Goal: Task Accomplishment & Management: Manage account settings

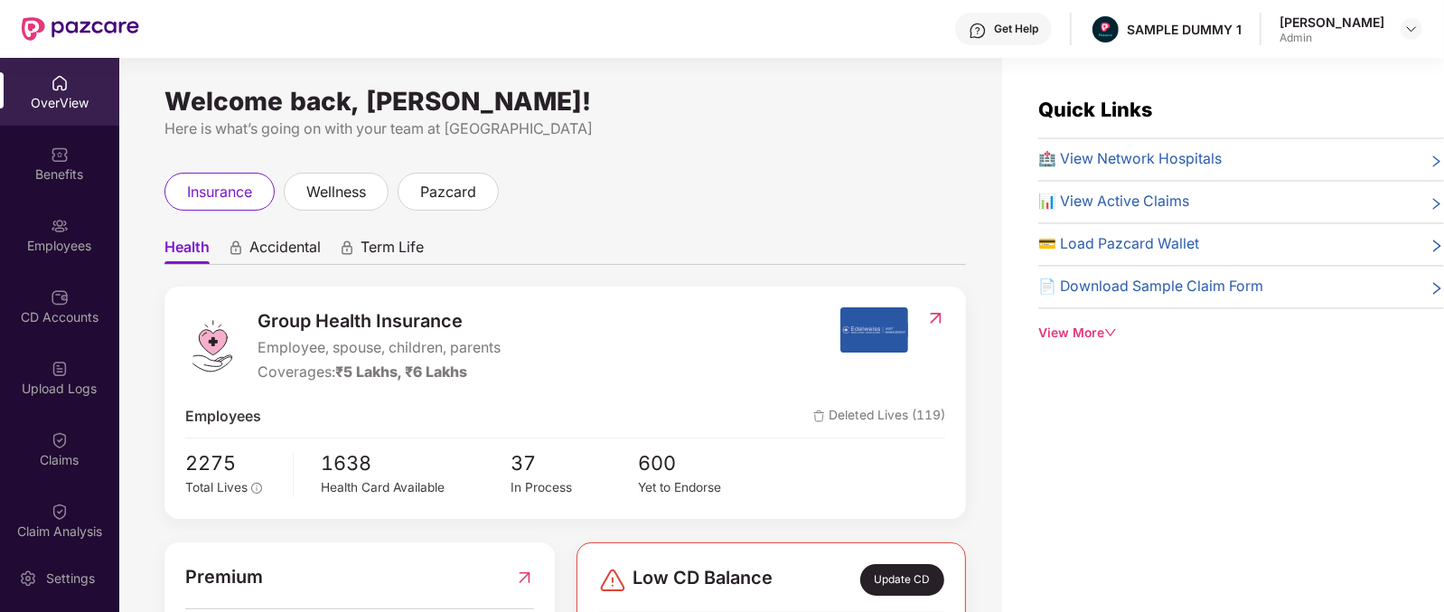
click at [258, 246] on span "Accidental" at bounding box center [284, 251] width 71 height 26
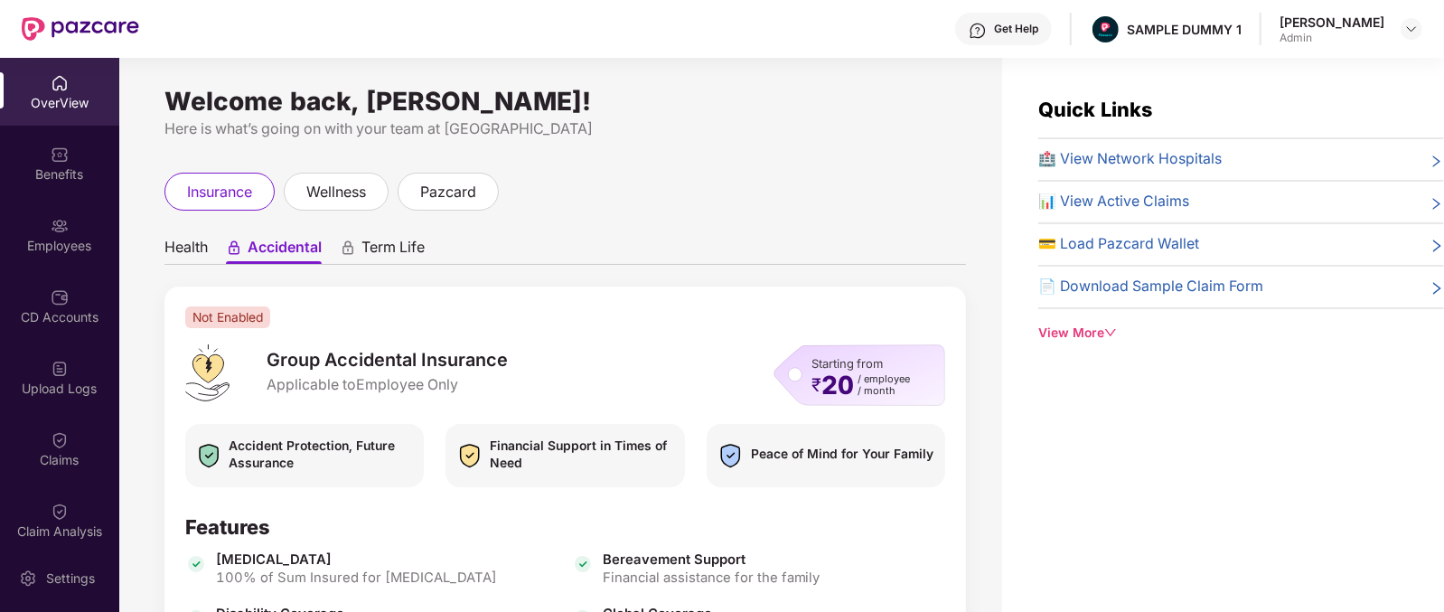
click at [181, 243] on span "Health" at bounding box center [185, 251] width 43 height 26
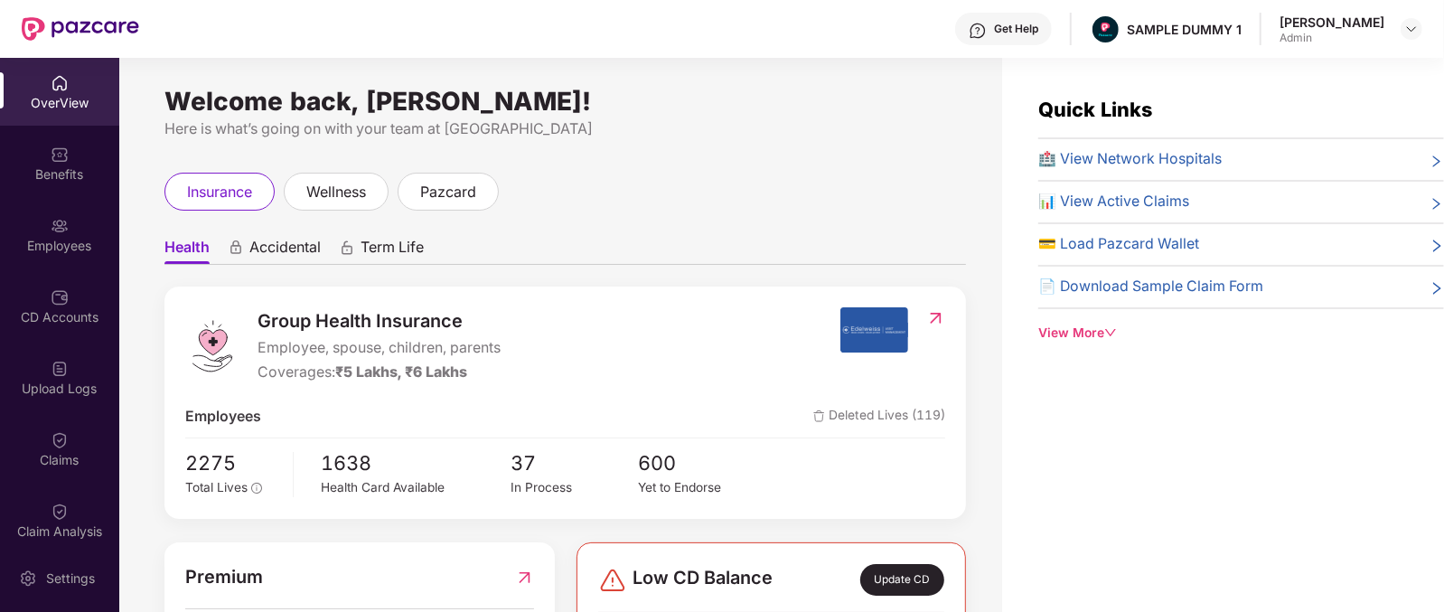
click at [285, 253] on span "Accidental" at bounding box center [284, 251] width 71 height 26
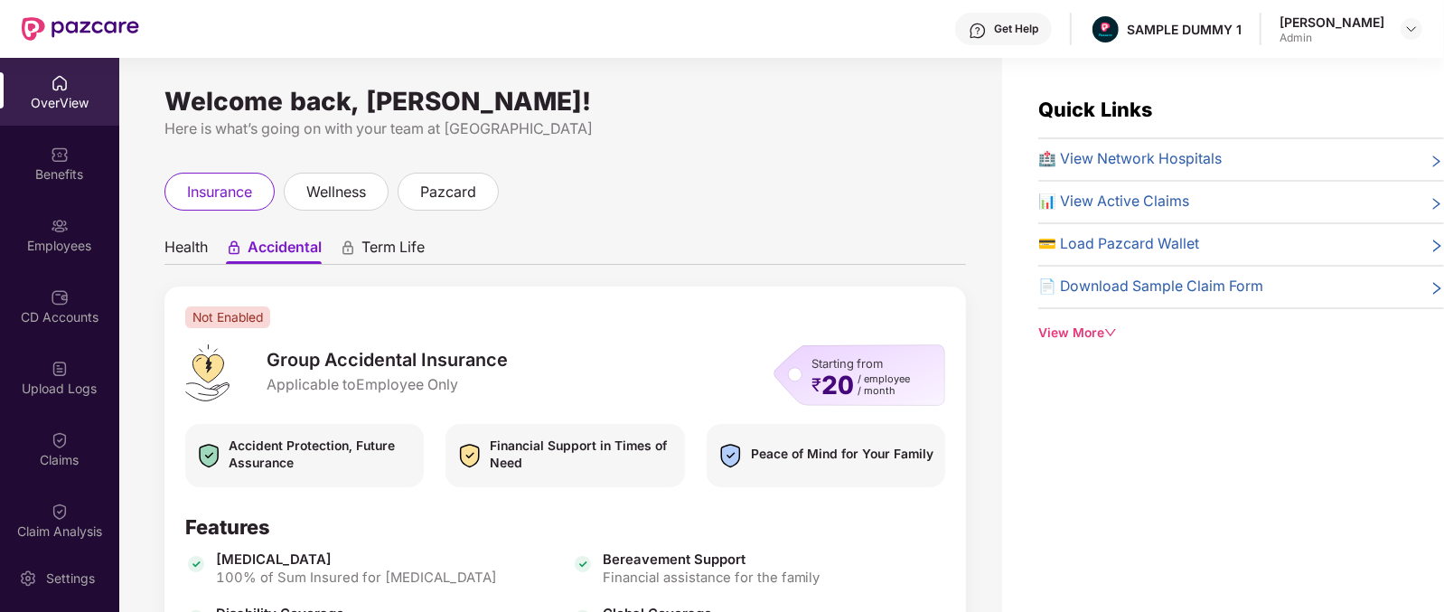
click at [407, 239] on span "Term Life" at bounding box center [392, 251] width 63 height 26
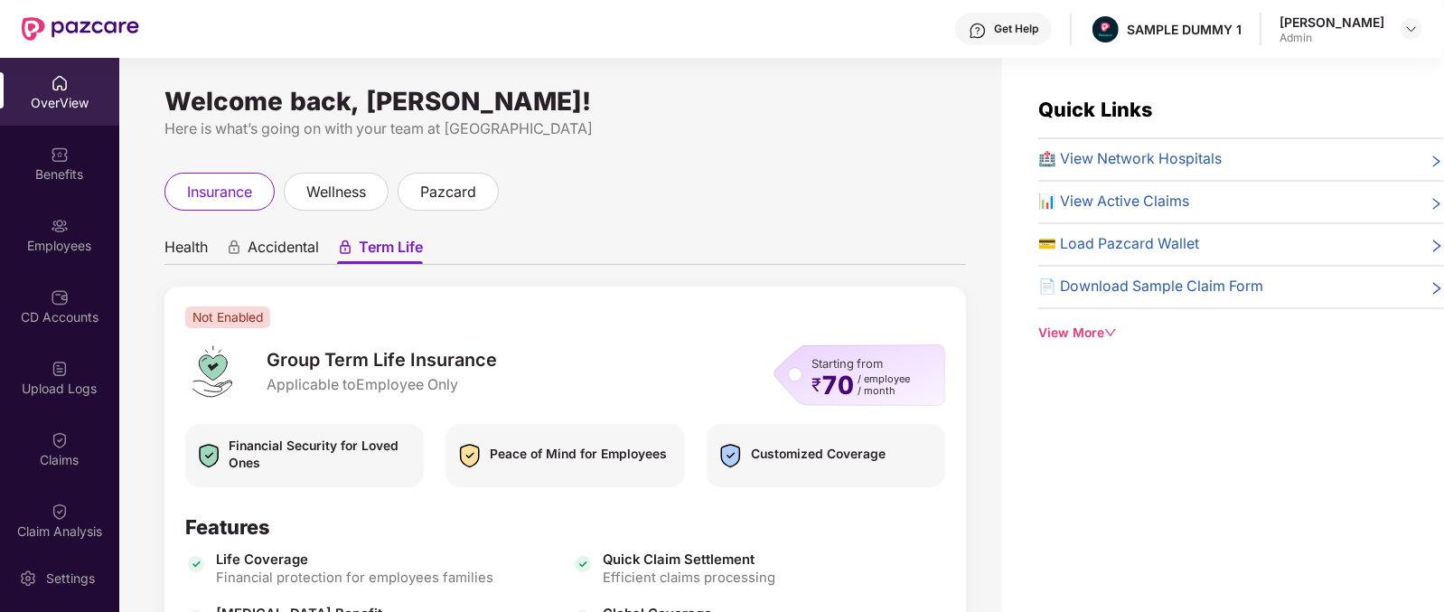
click at [190, 246] on span "Health" at bounding box center [185, 251] width 43 height 26
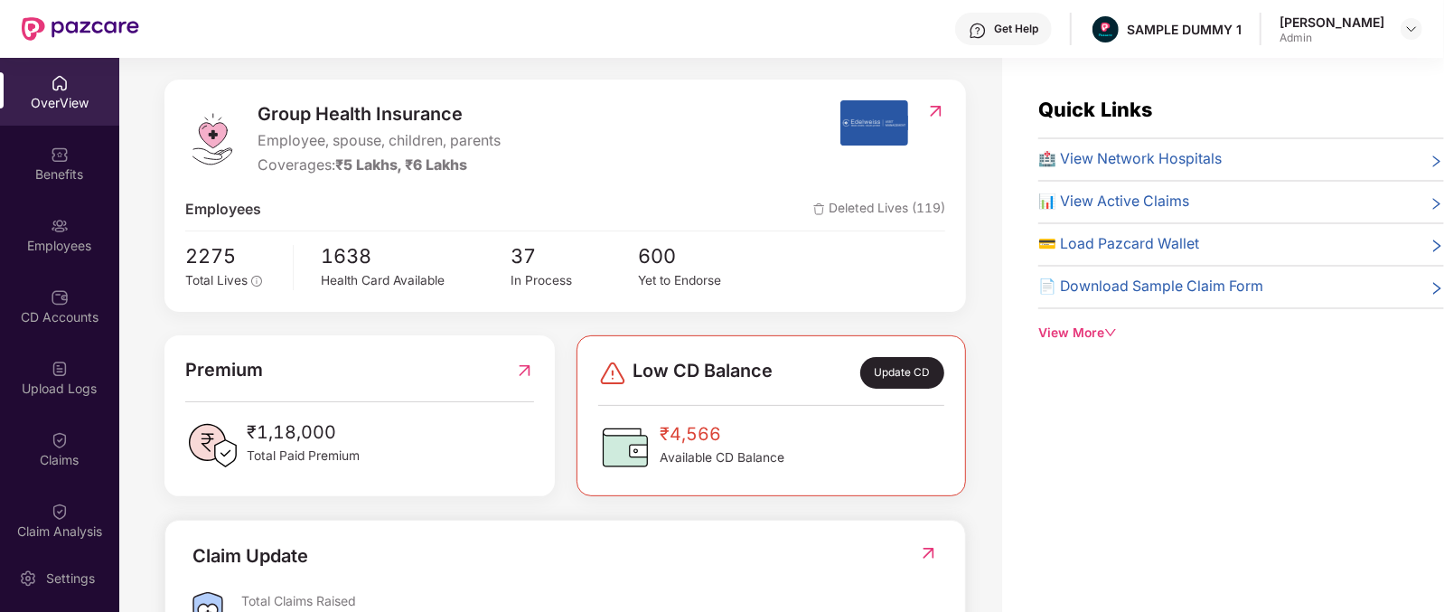
scroll to position [234, 0]
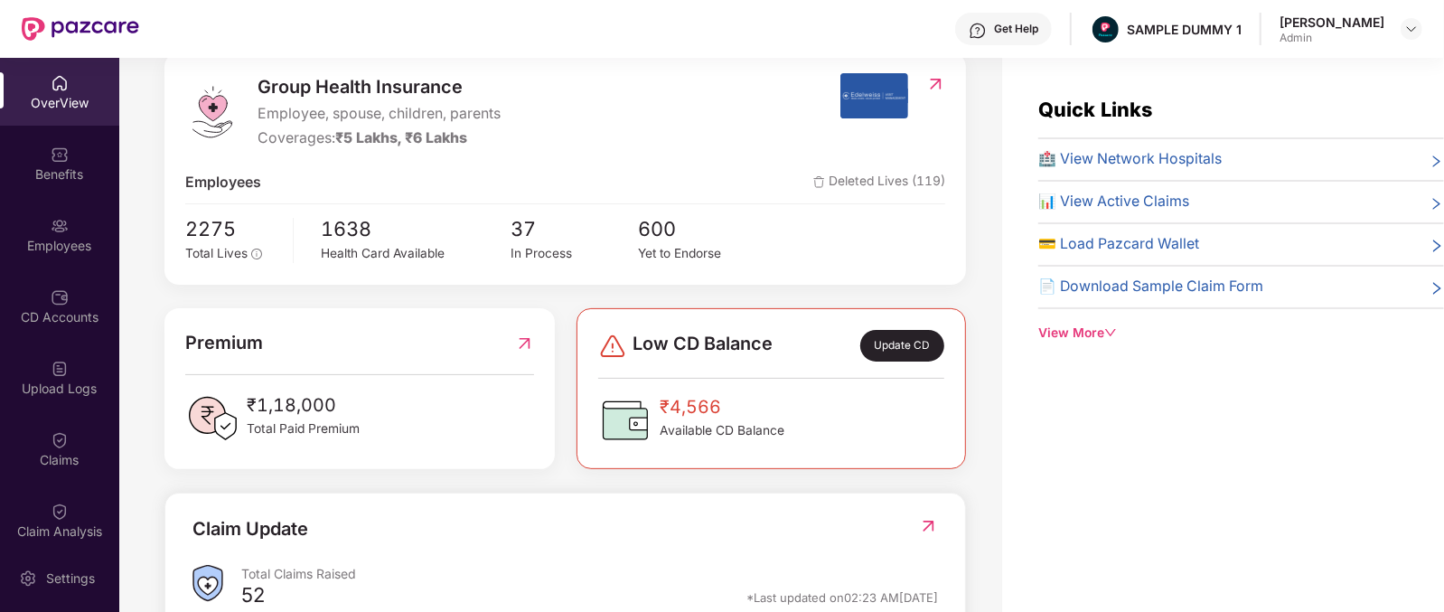
click at [181, 230] on div "Group Health Insurance Employee, spouse, children, parents Coverages: ₹5 Lakhs,…" at bounding box center [564, 168] width 801 height 232
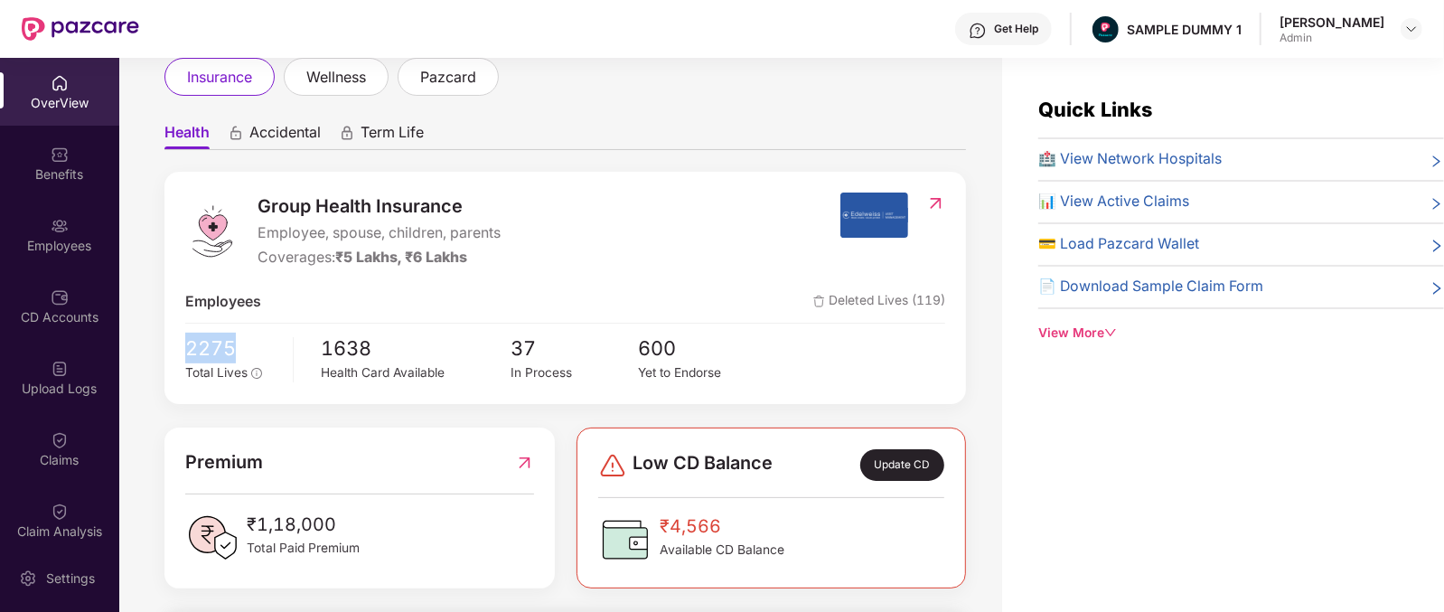
scroll to position [0, 0]
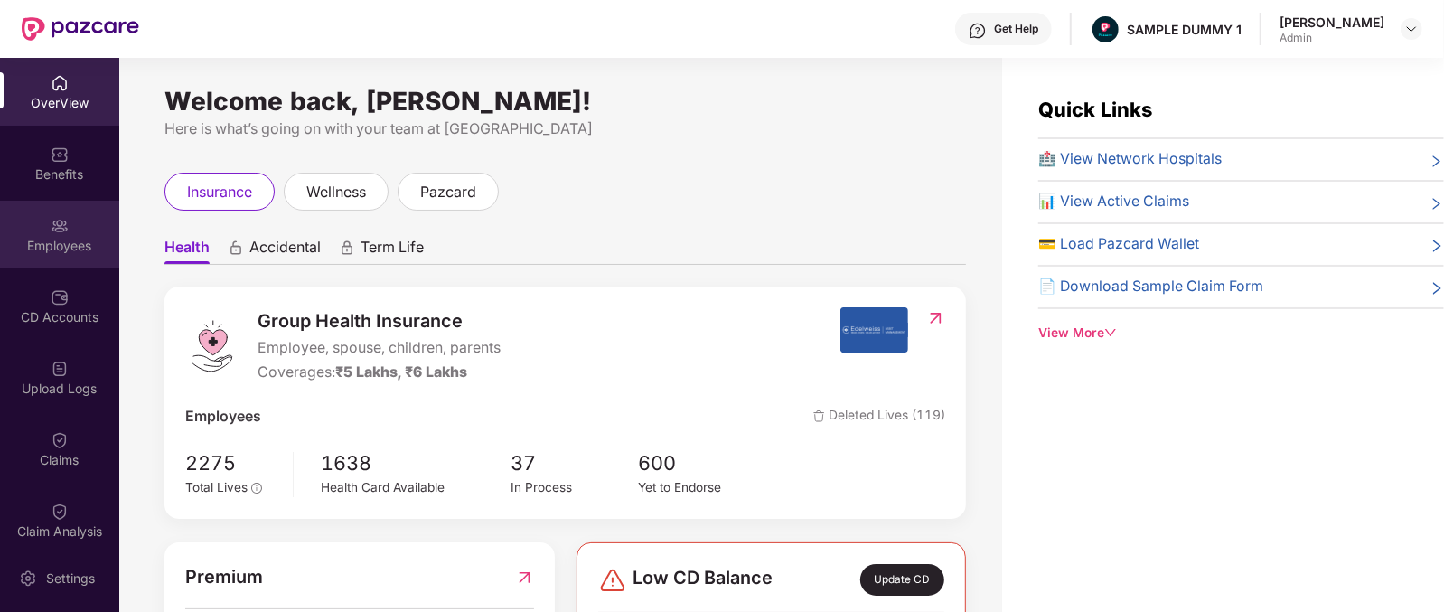
click at [58, 248] on div "Employees" at bounding box center [59, 246] width 119 height 18
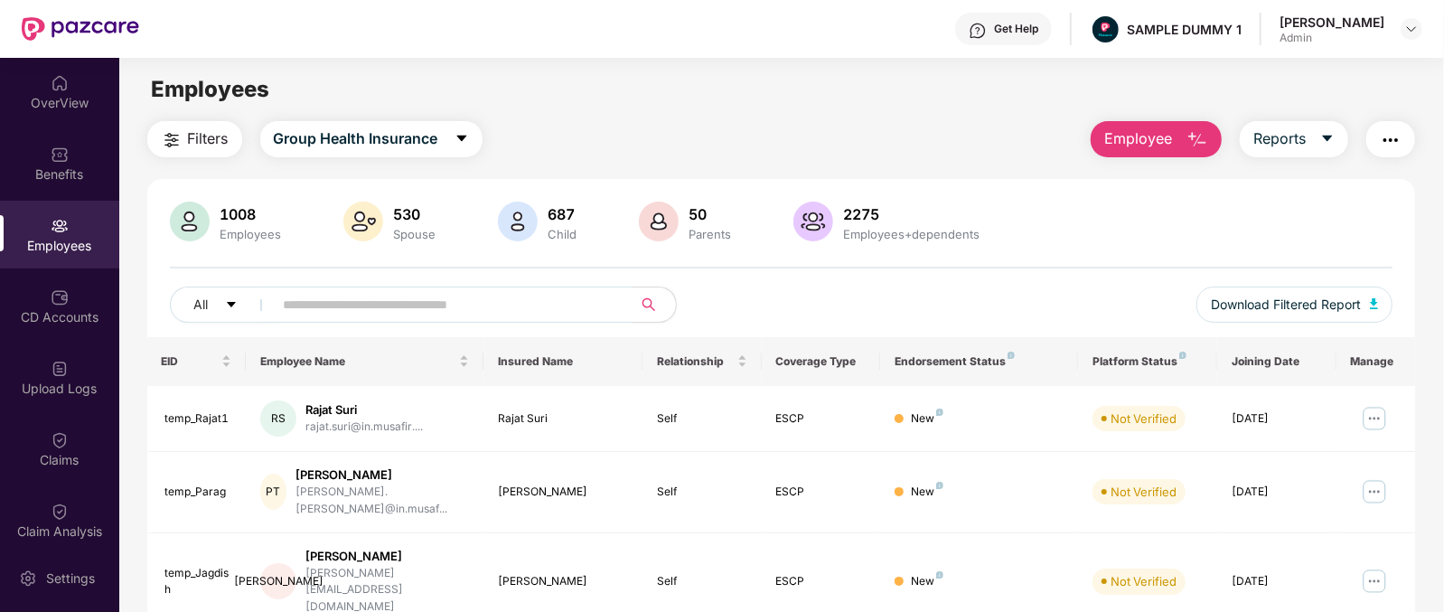
click at [1128, 126] on button "Employee" at bounding box center [1155, 139] width 131 height 36
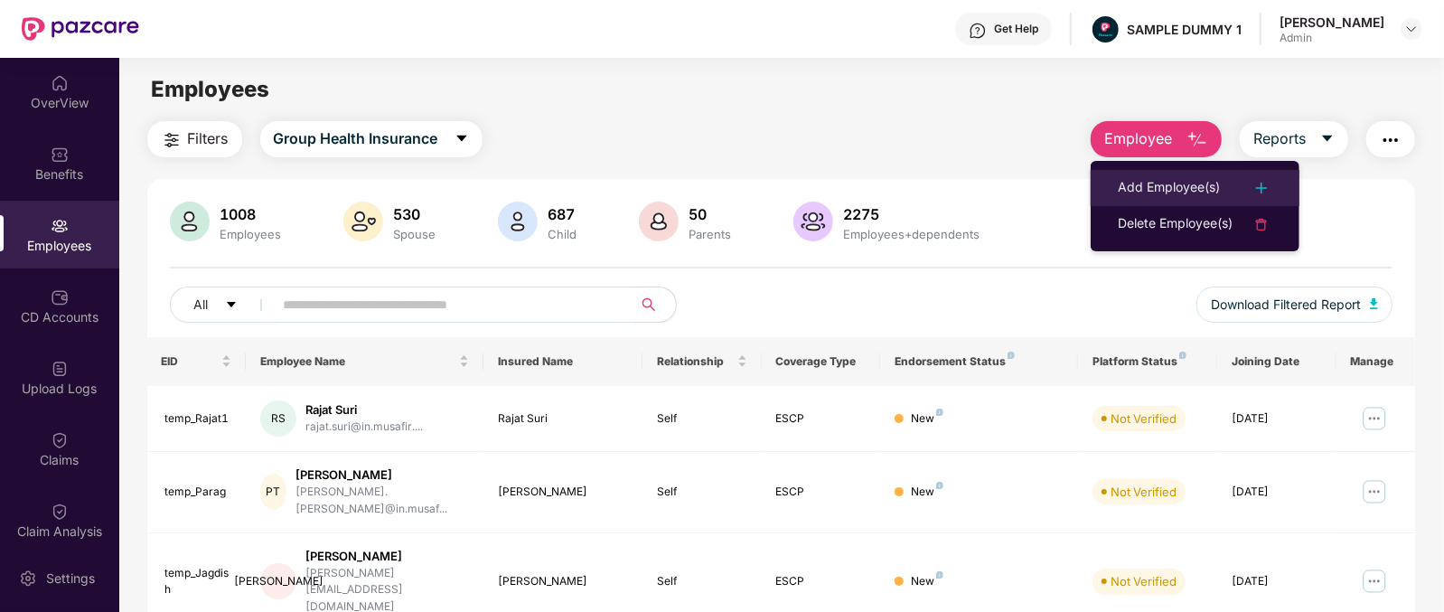
click at [1213, 189] on div "Add Employee(s)" at bounding box center [1169, 188] width 102 height 22
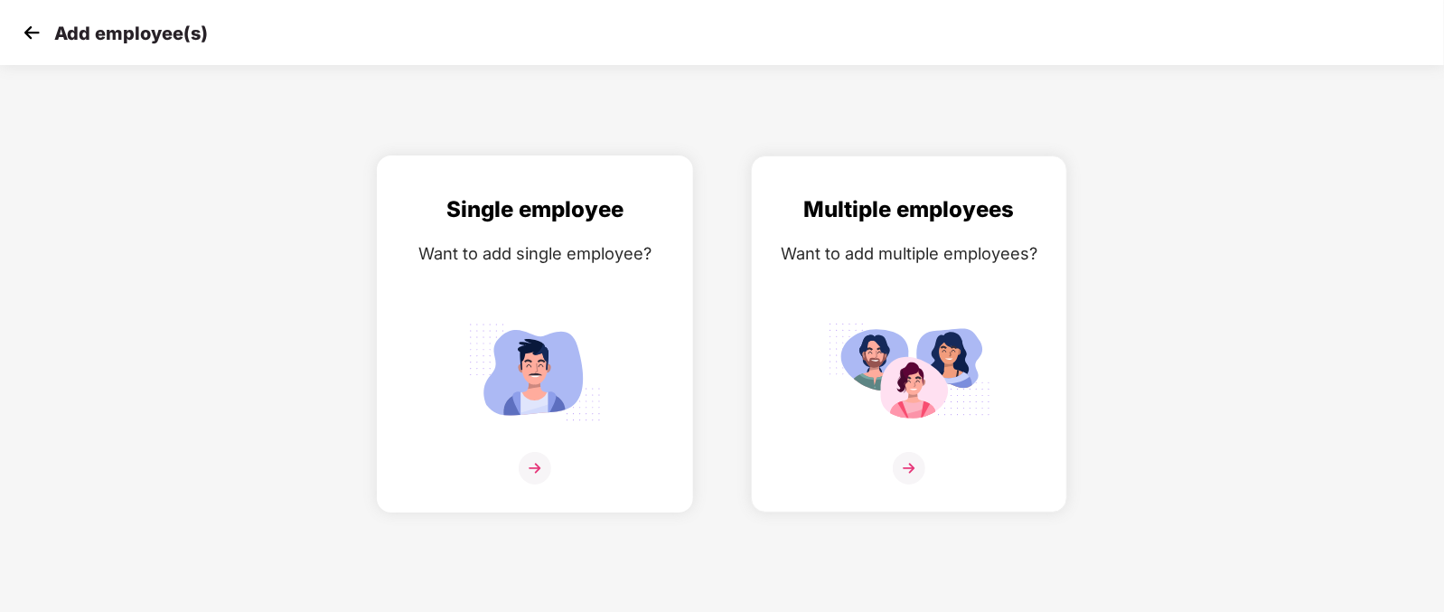
click at [540, 475] on div "Single employee Want to add single employee?" at bounding box center [535, 349] width 278 height 314
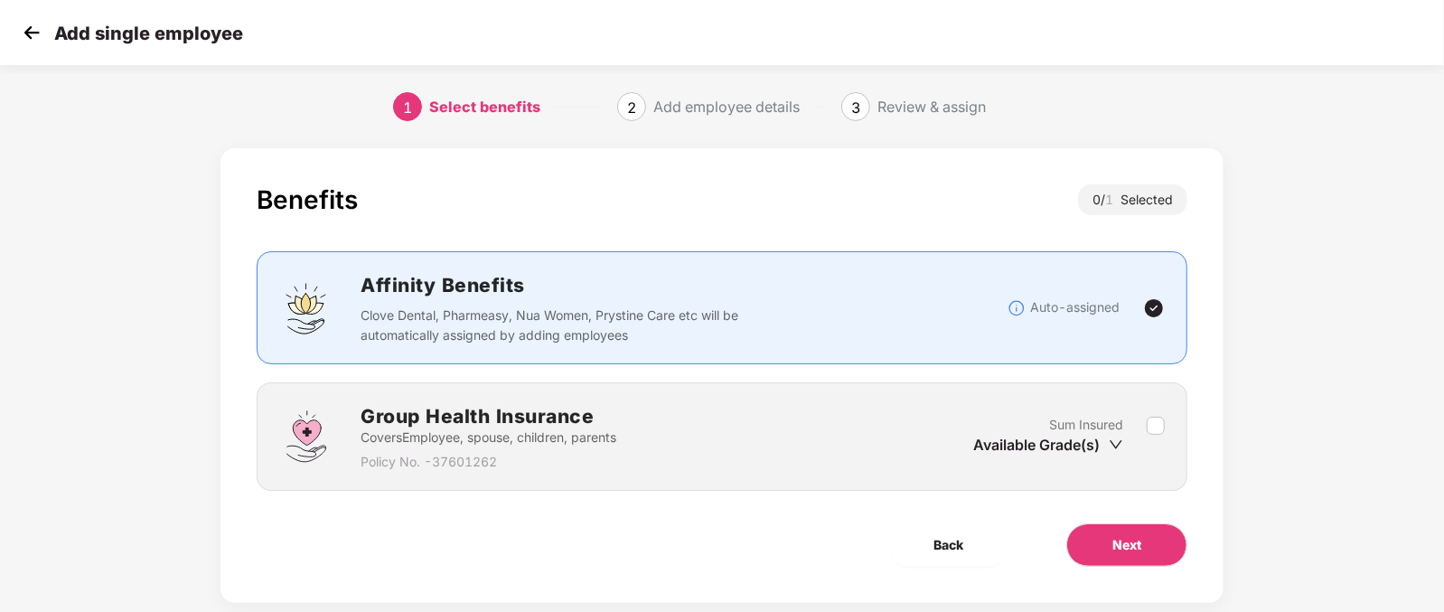
scroll to position [36, 0]
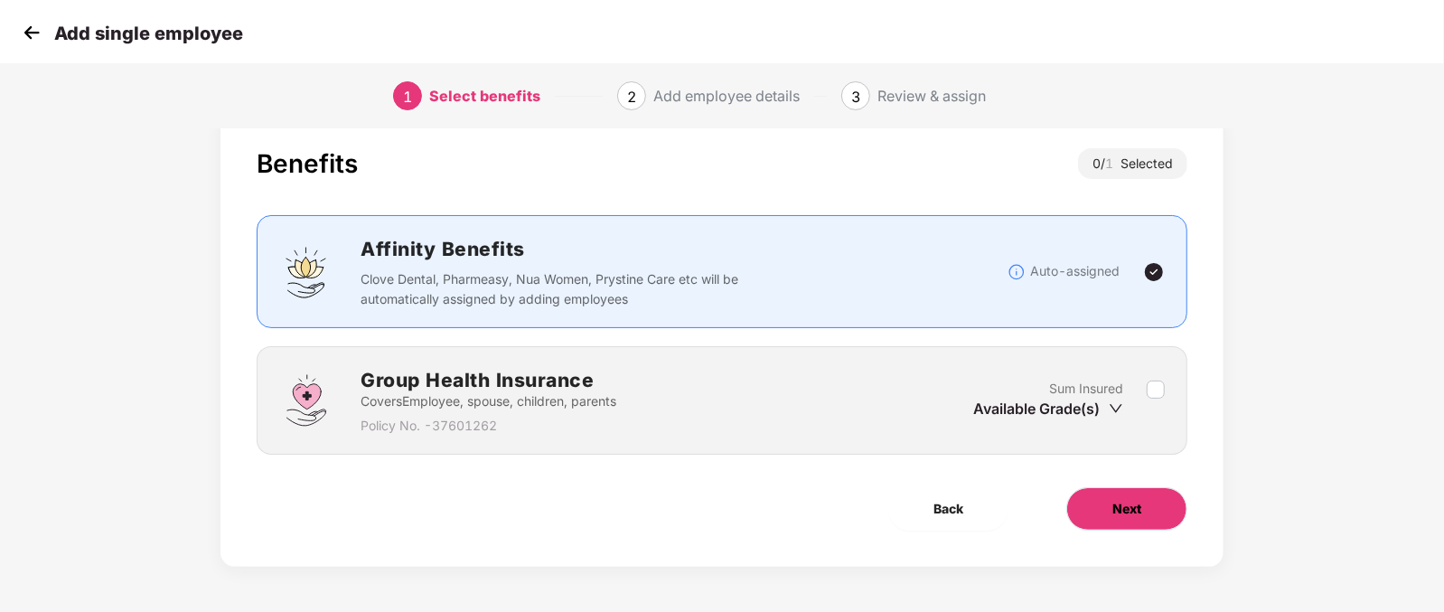
click at [1102, 505] on button "Next" at bounding box center [1126, 508] width 121 height 43
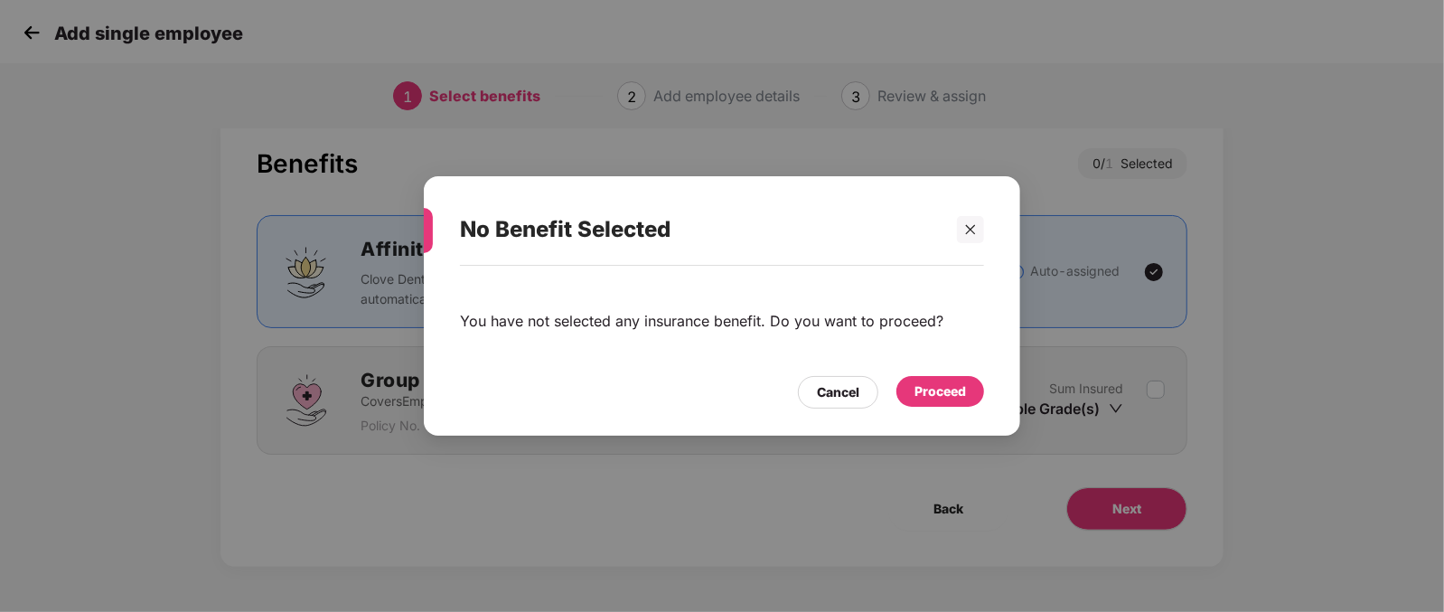
click at [948, 394] on div "Proceed" at bounding box center [939, 391] width 51 height 20
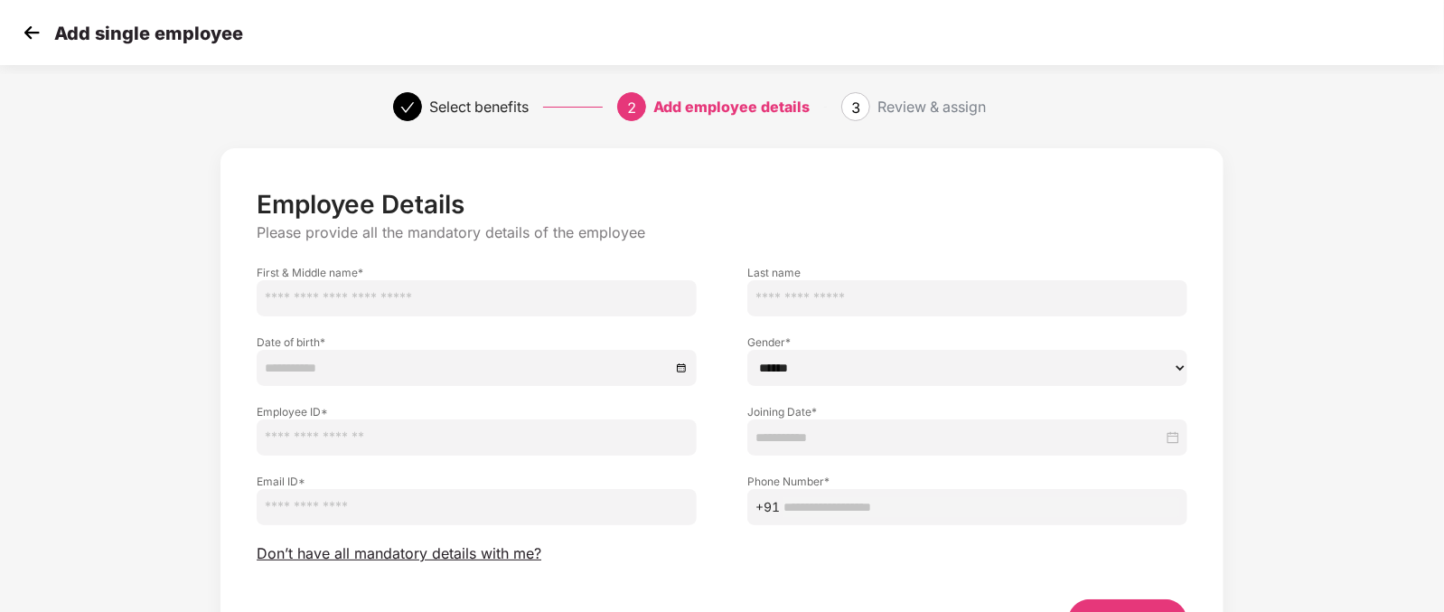
scroll to position [112, 0]
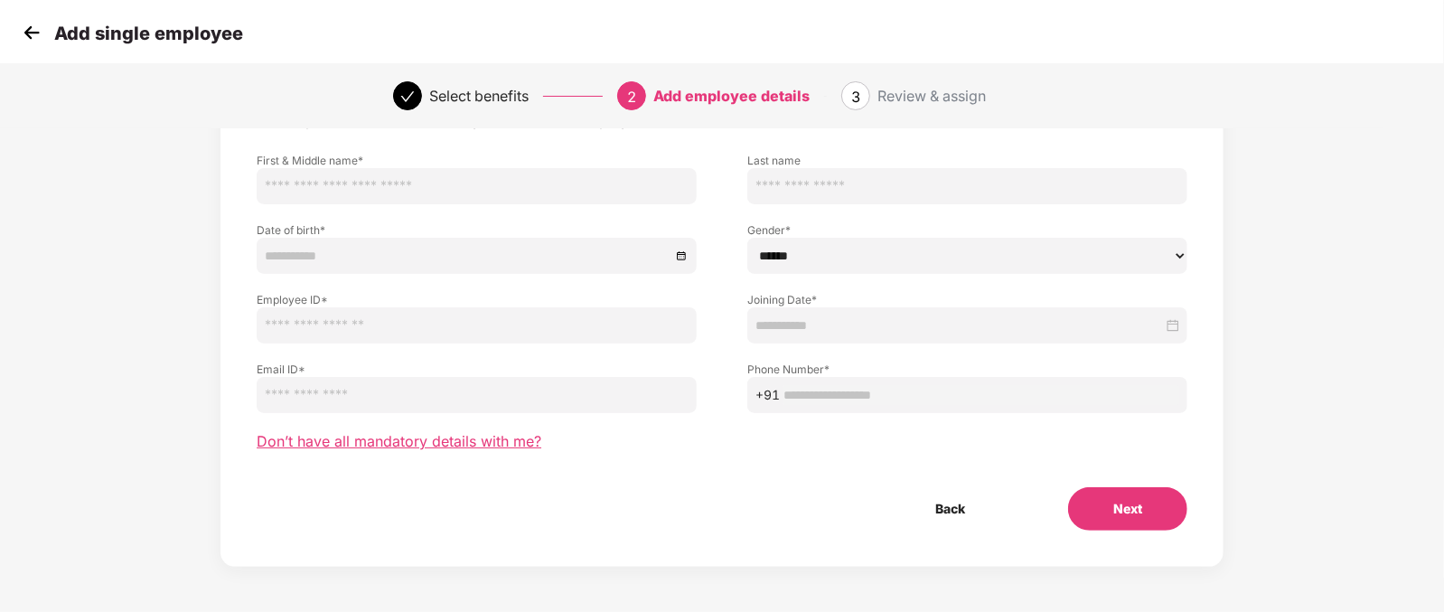
click at [403, 445] on span "Don’t have all mandatory details with me?" at bounding box center [399, 441] width 285 height 19
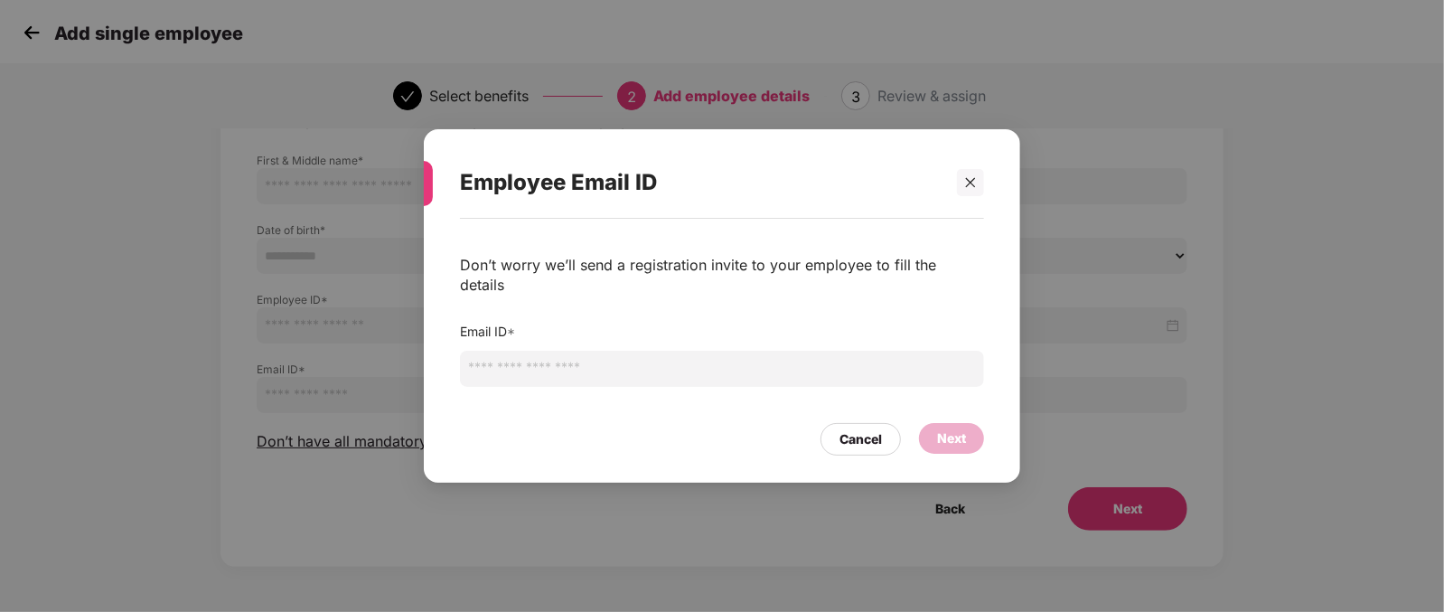
click at [532, 359] on input "email" at bounding box center [722, 369] width 524 height 36
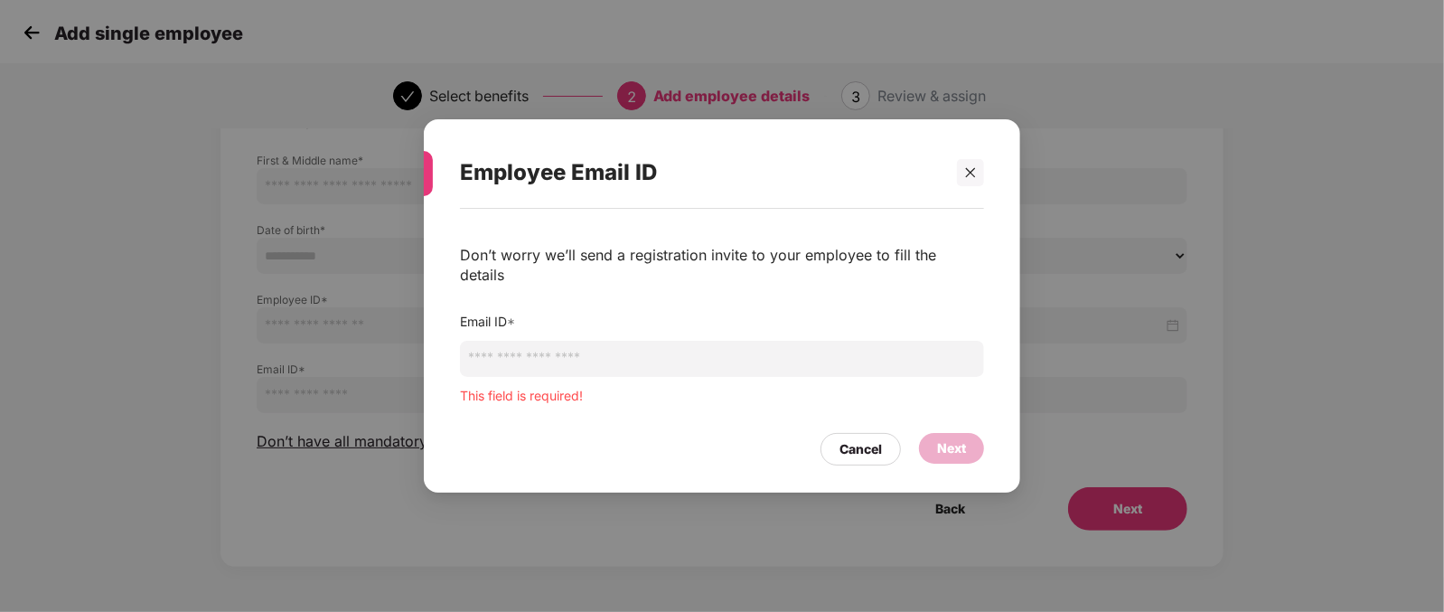
click at [289, 219] on div "Employee Email ID Don’t worry we’ll send a registration invite to your employee…" at bounding box center [722, 306] width 1444 height 612
click at [980, 178] on div at bounding box center [970, 172] width 27 height 27
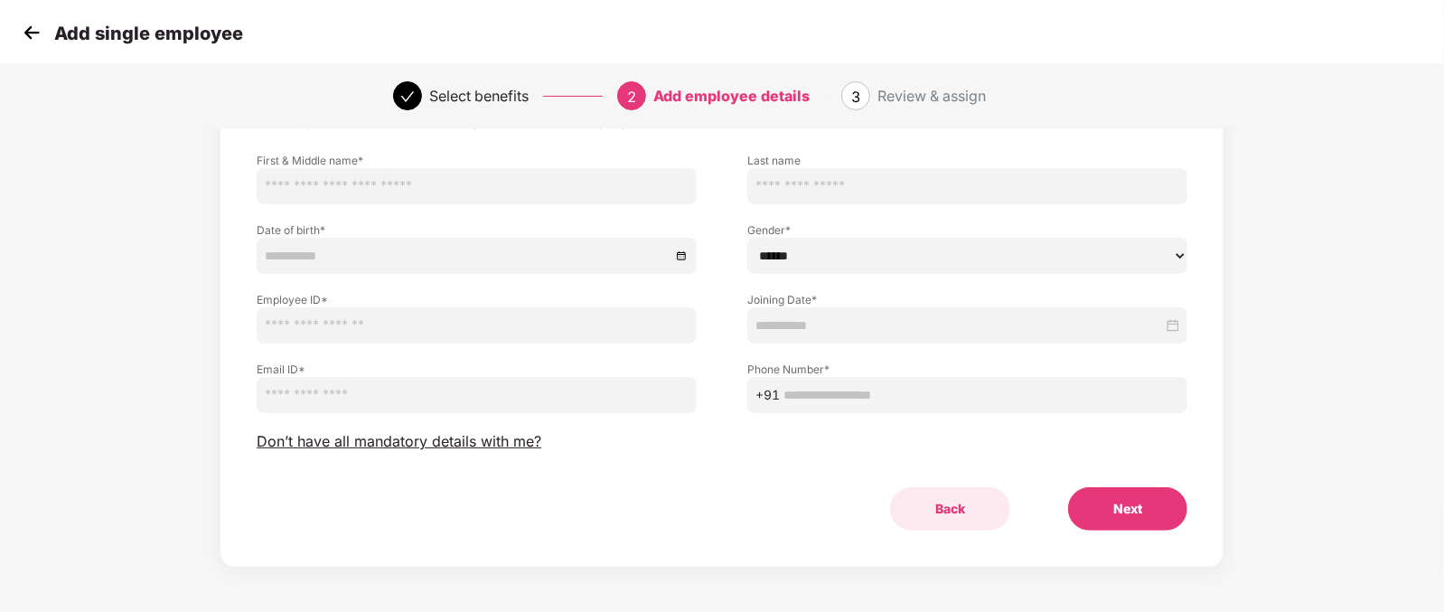
click at [962, 499] on button "Back" at bounding box center [950, 508] width 120 height 43
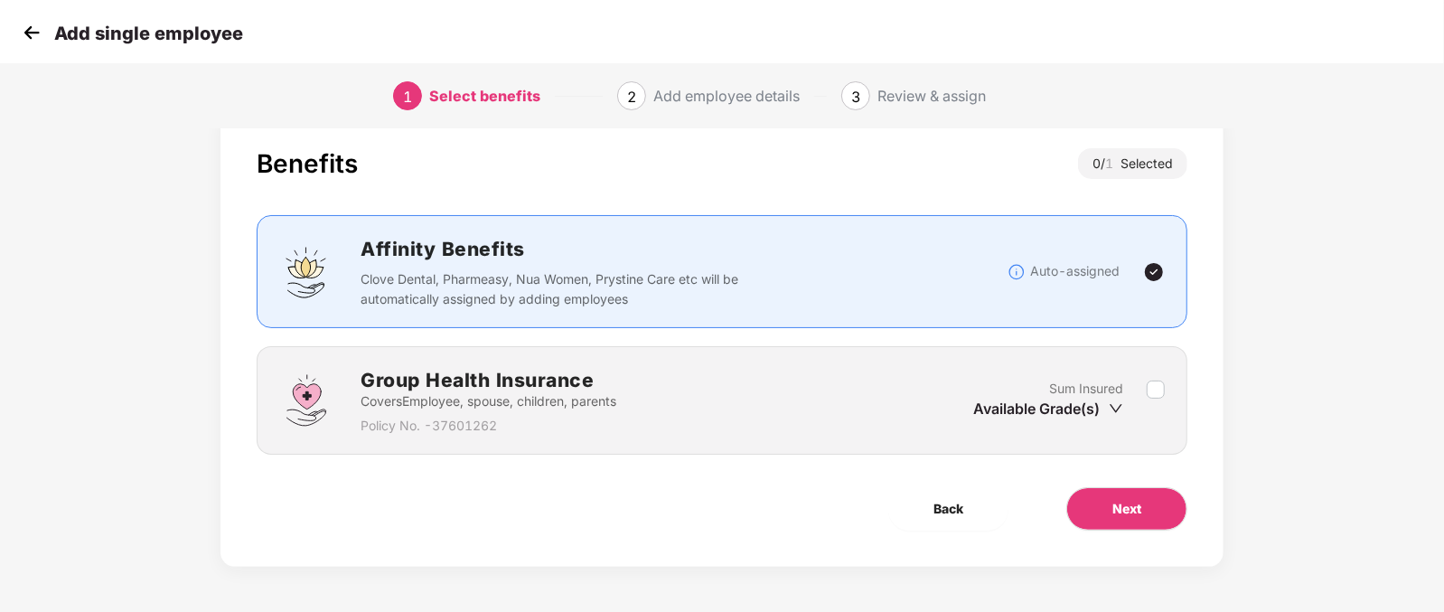
scroll to position [36, 0]
click at [954, 509] on span "Back" at bounding box center [948, 509] width 30 height 20
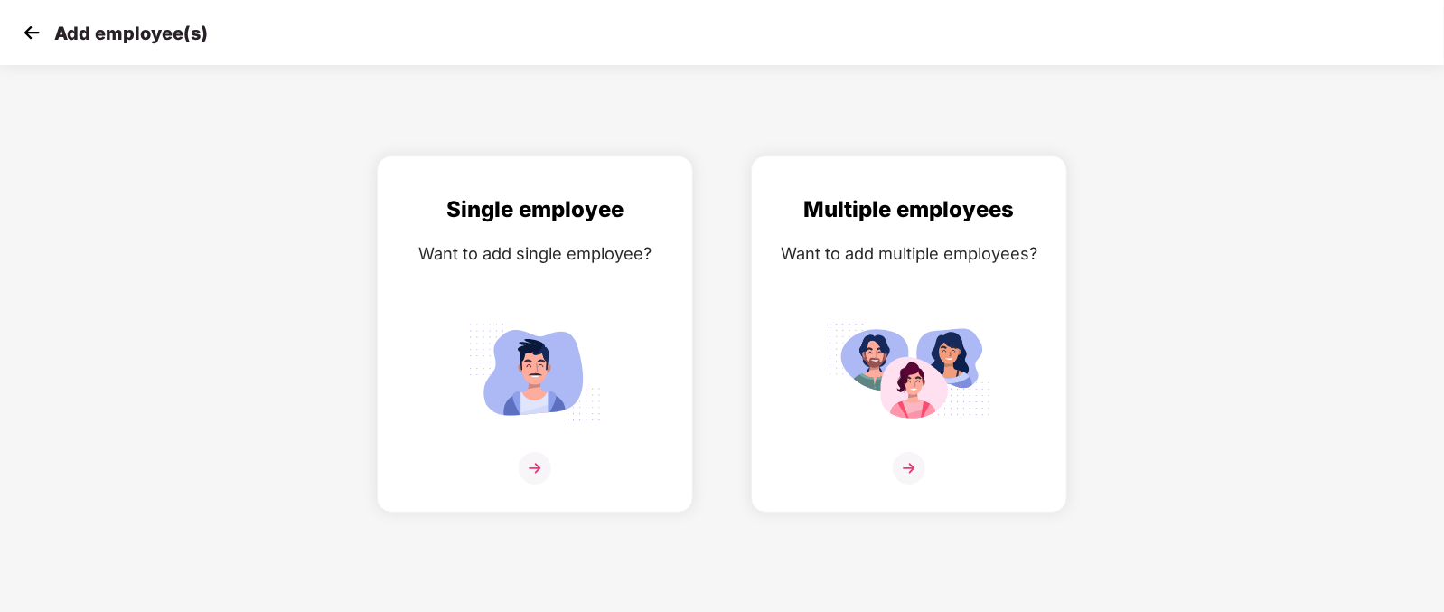
click at [30, 29] on img at bounding box center [31, 32] width 27 height 27
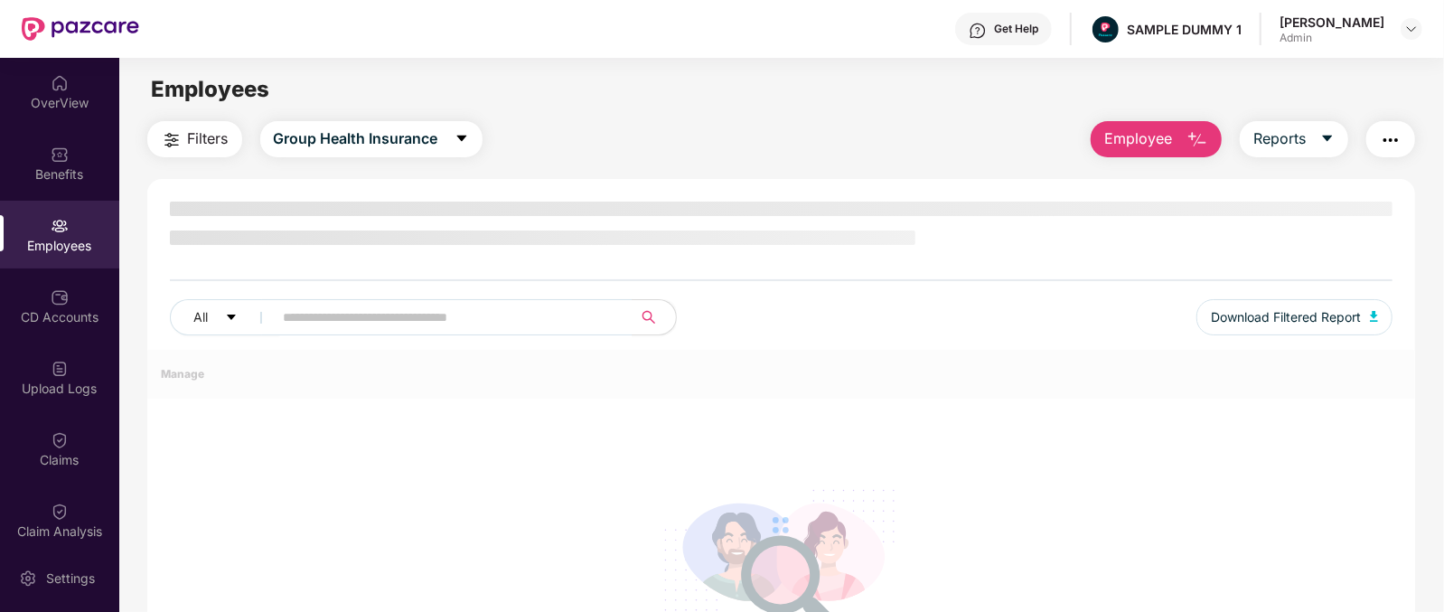
click at [1156, 136] on span "Employee" at bounding box center [1138, 138] width 68 height 23
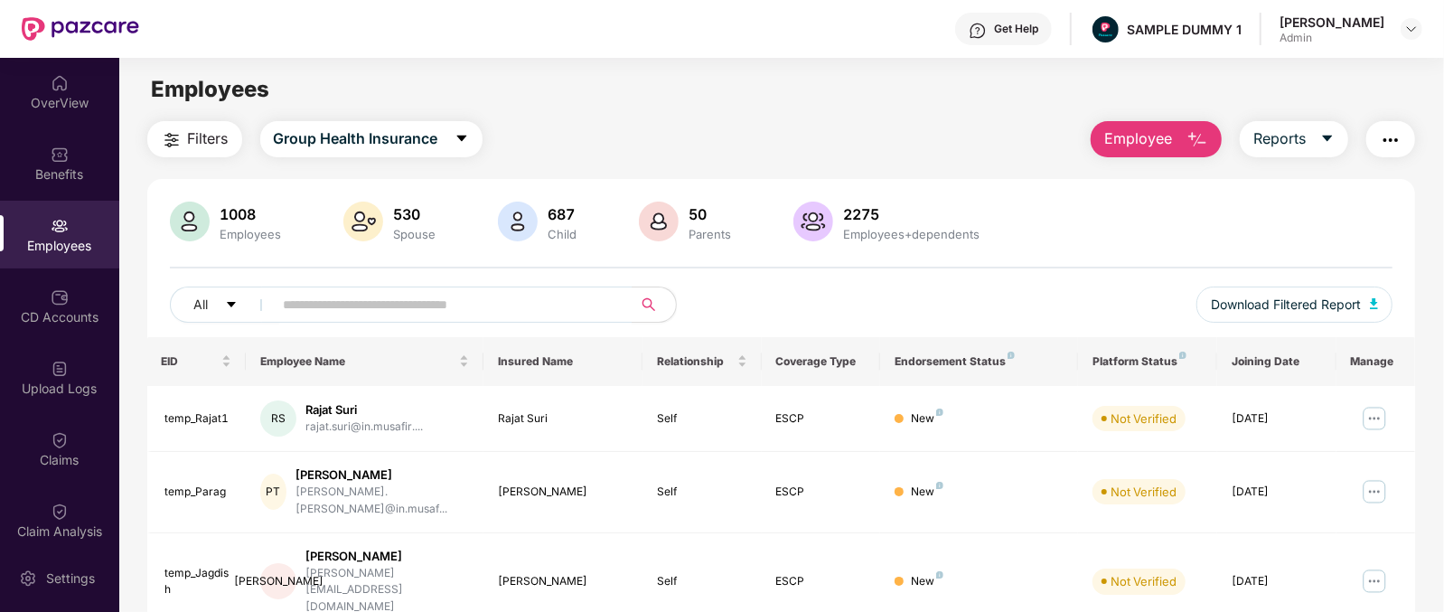
click at [931, 145] on div "Filters Group Health Insurance Employee Reports" at bounding box center [781, 139] width 1268 height 36
click at [1132, 139] on span "Employee" at bounding box center [1138, 138] width 68 height 23
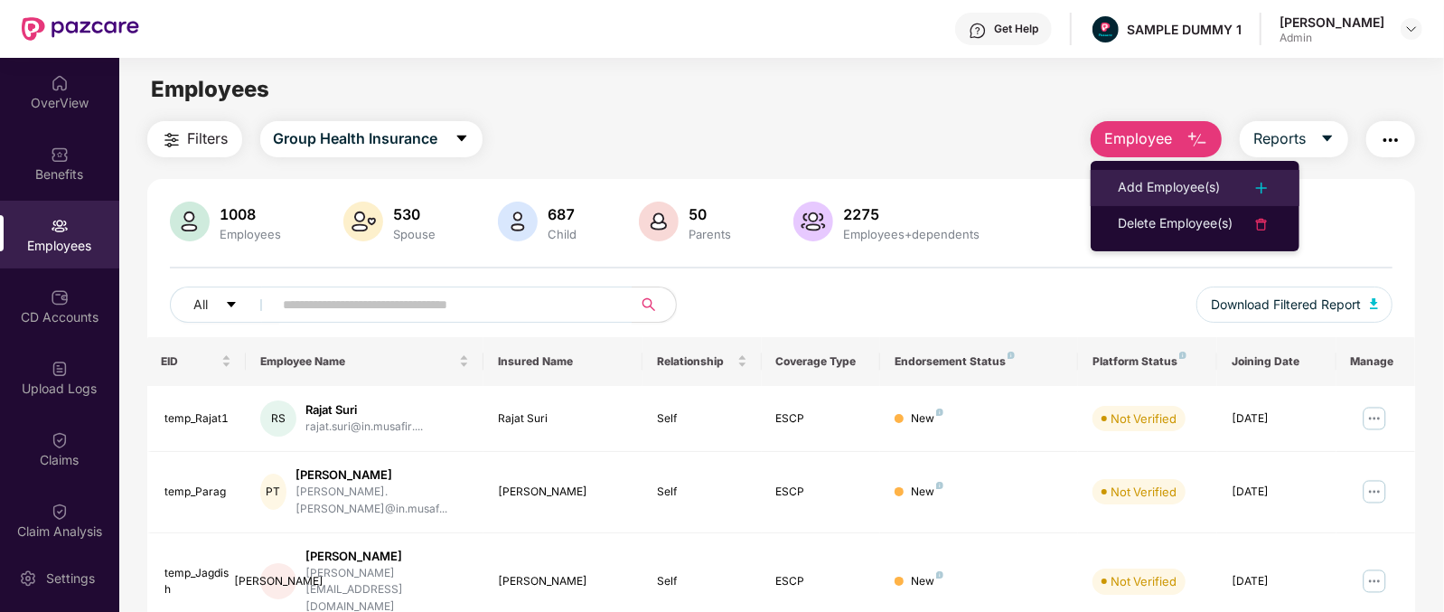
click at [1158, 179] on div "Add Employee(s)" at bounding box center [1169, 188] width 102 height 22
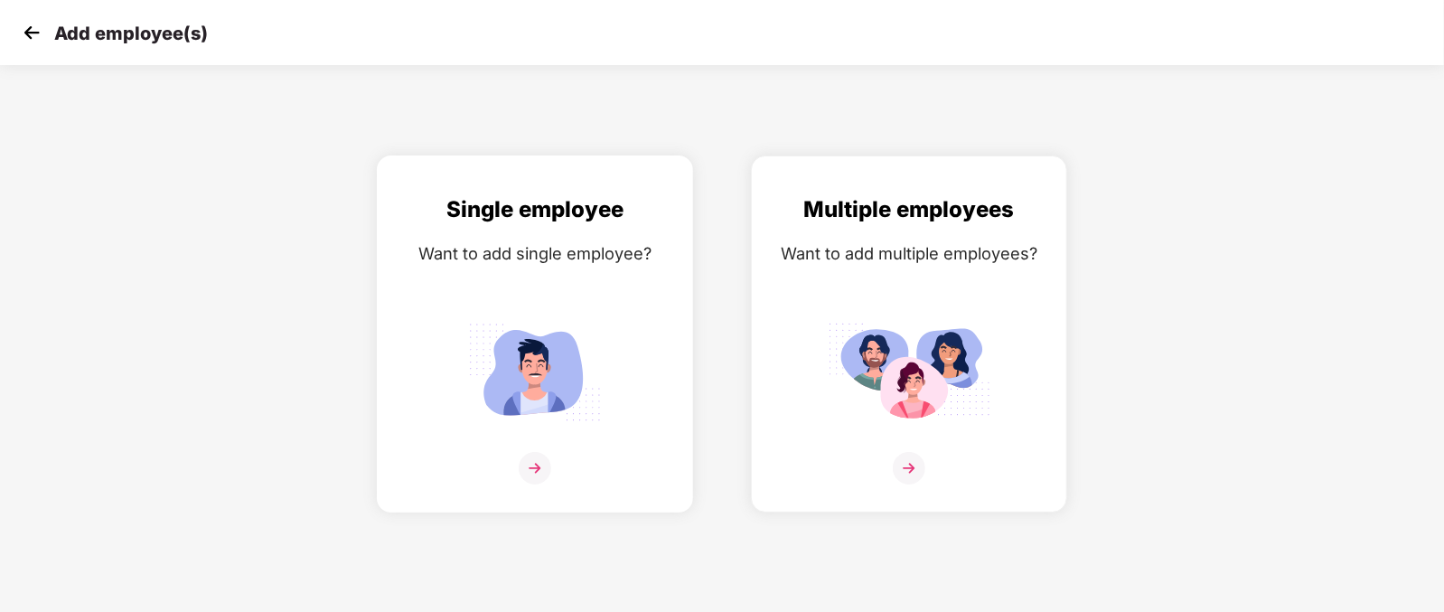
click at [537, 484] on img at bounding box center [535, 468] width 33 height 33
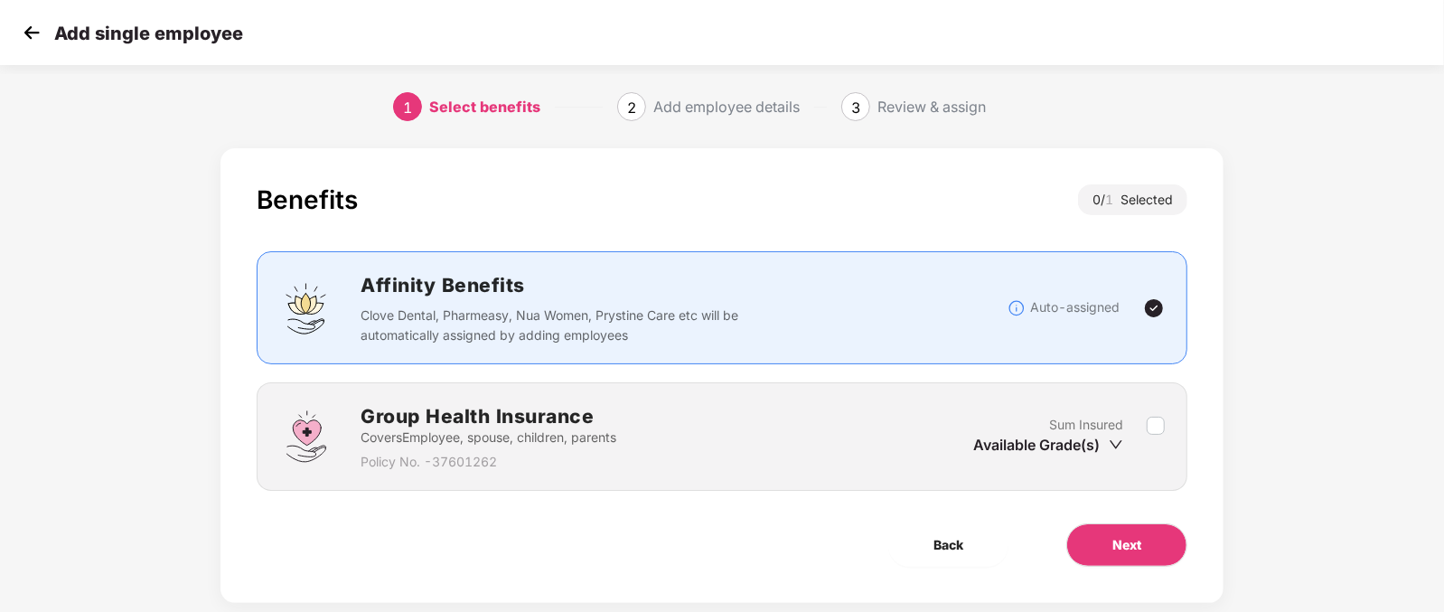
scroll to position [36, 0]
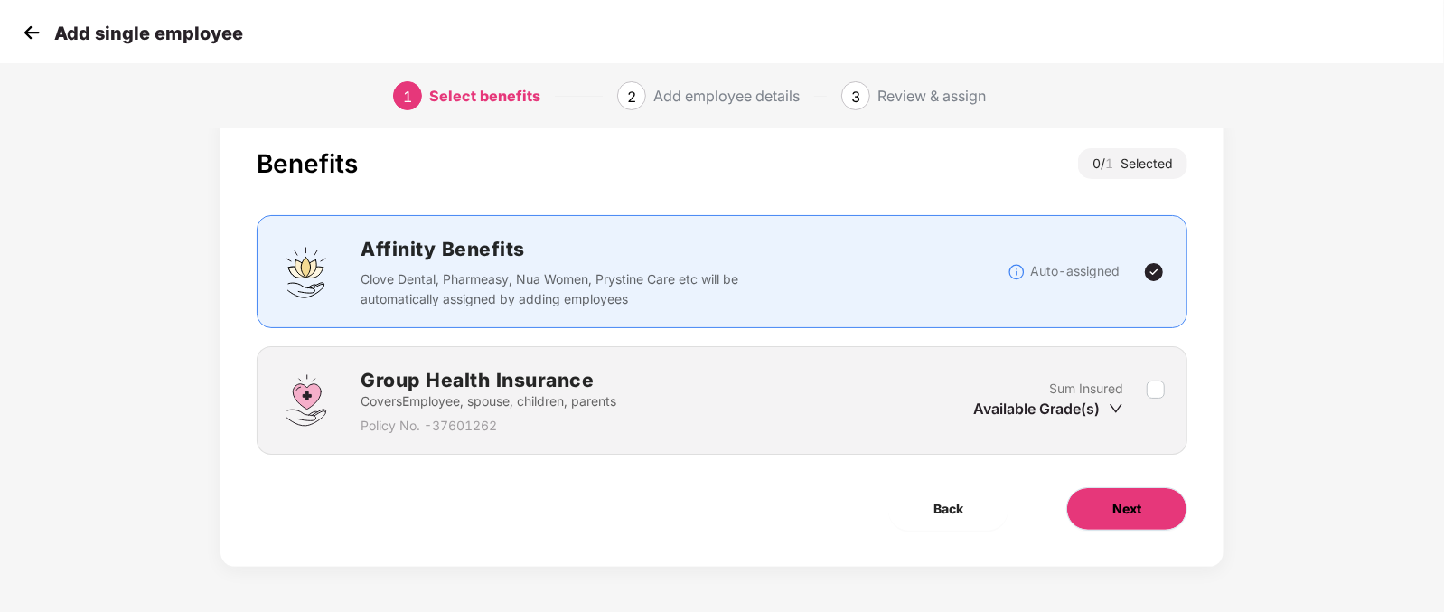
click at [1138, 507] on span "Next" at bounding box center [1126, 509] width 29 height 20
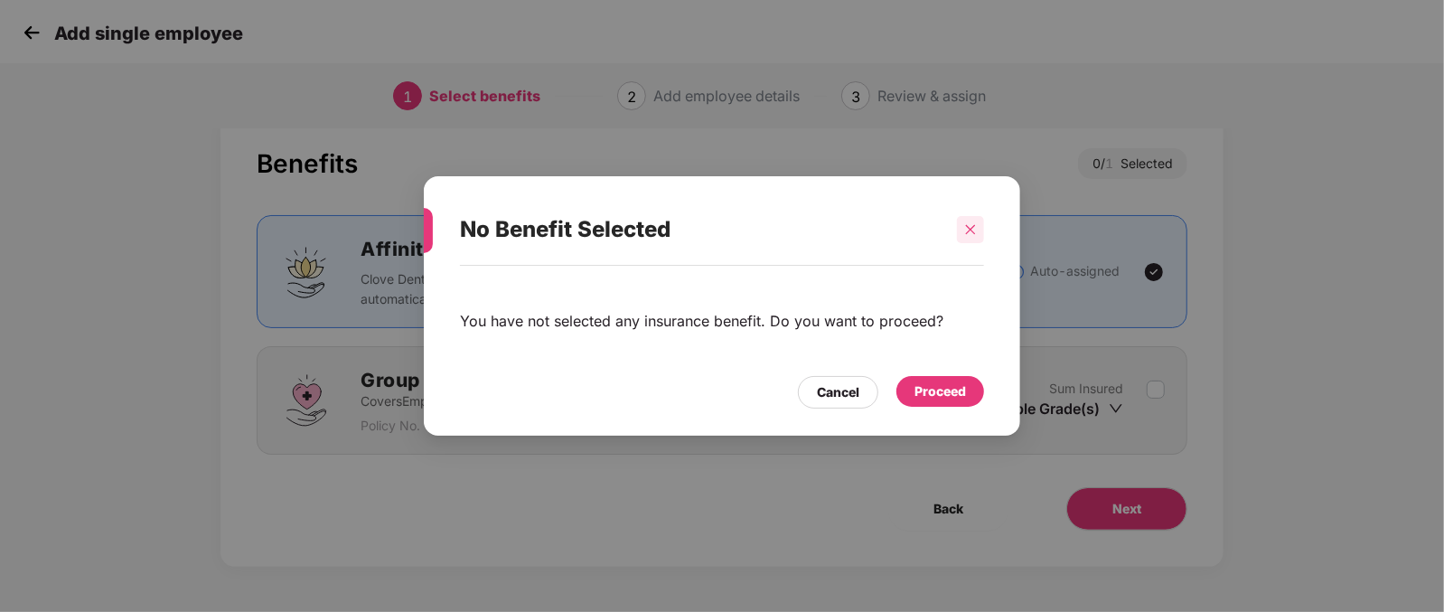
click at [967, 226] on icon "close" at bounding box center [971, 229] width 10 height 10
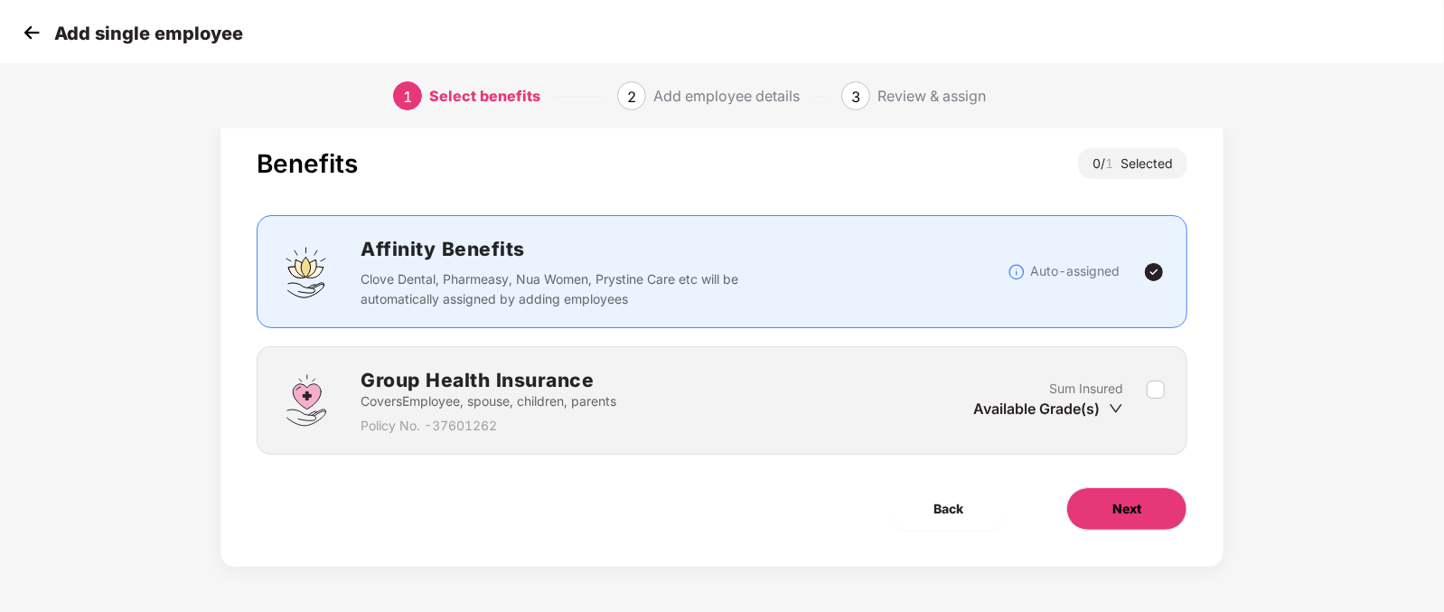
click at [1152, 502] on button "Next" at bounding box center [1126, 508] width 121 height 43
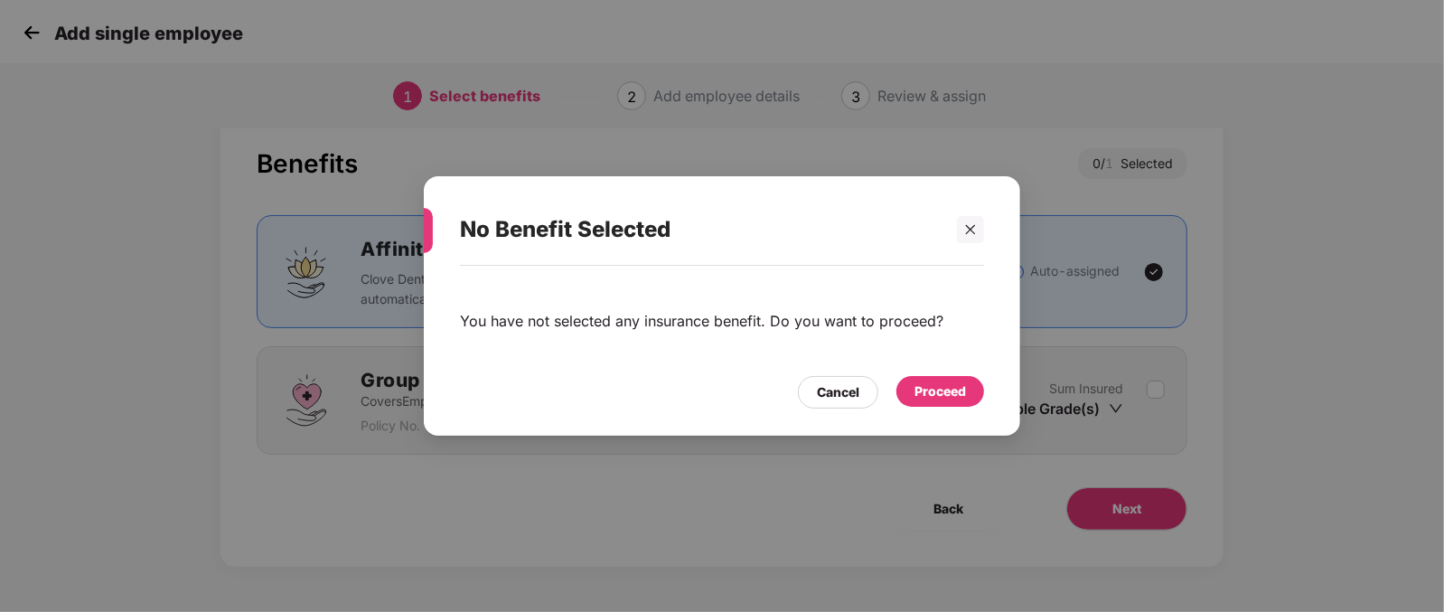
click at [953, 395] on div "Proceed" at bounding box center [939, 391] width 51 height 20
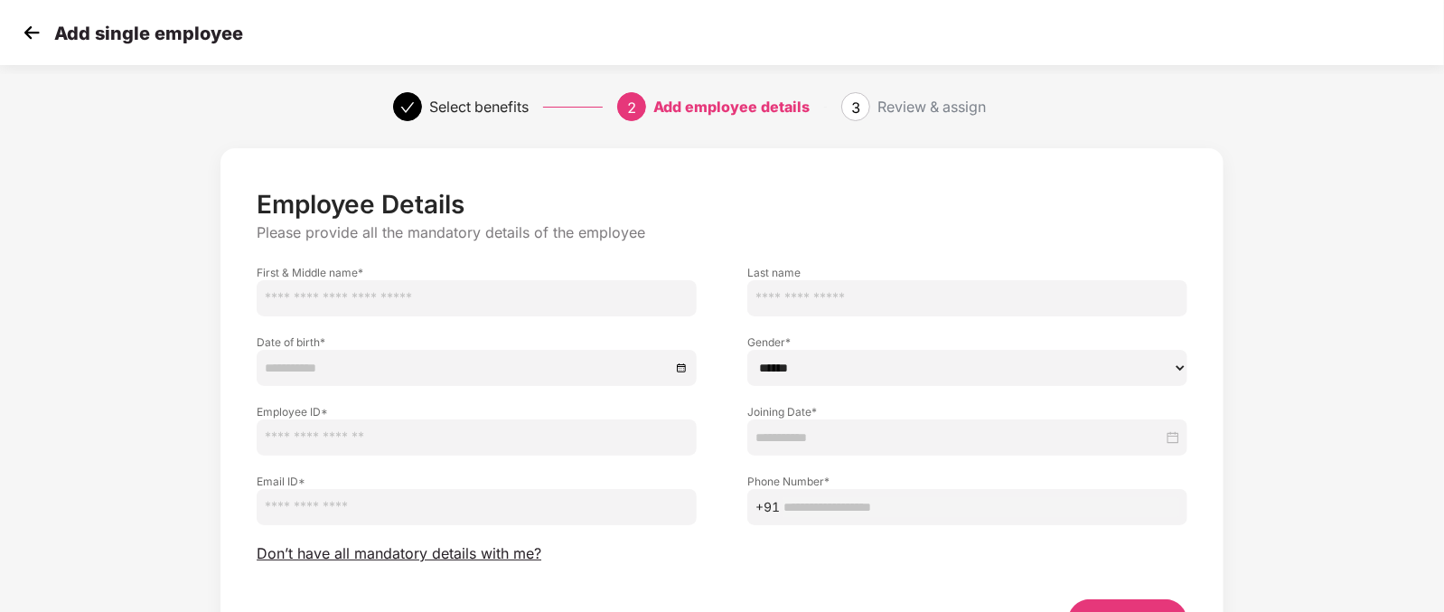
scroll to position [112, 0]
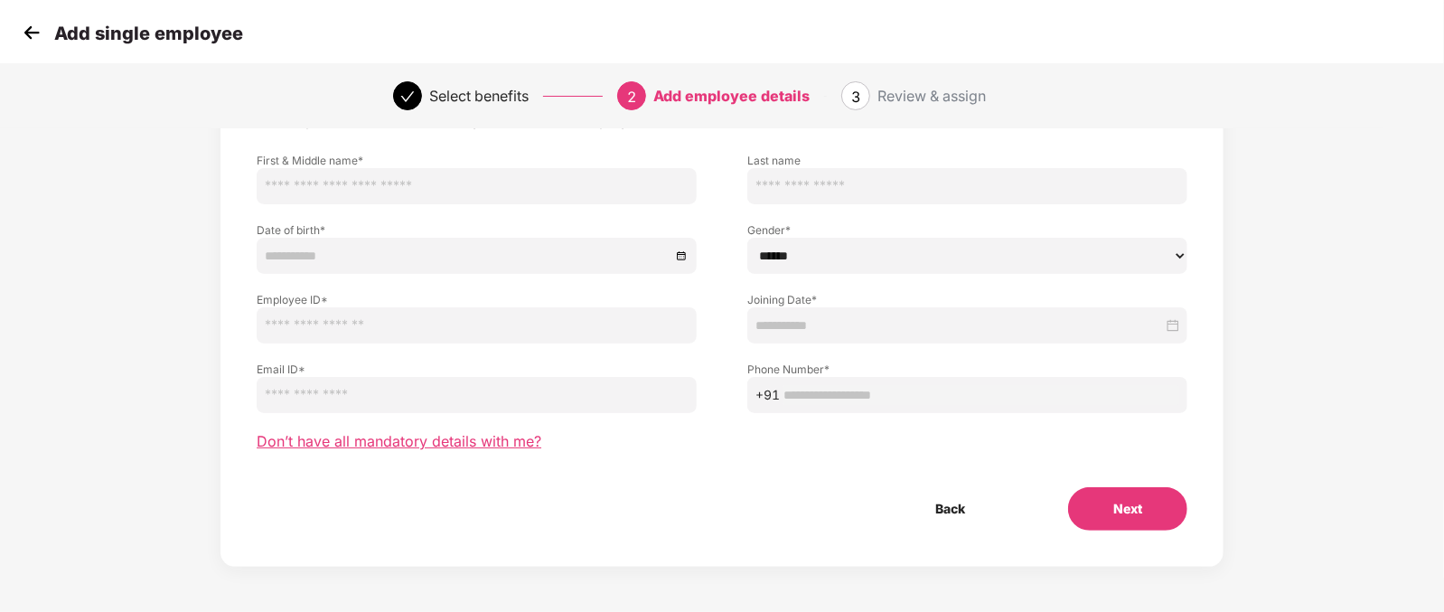
click at [486, 436] on span "Don’t have all mandatory details with me?" at bounding box center [399, 441] width 285 height 19
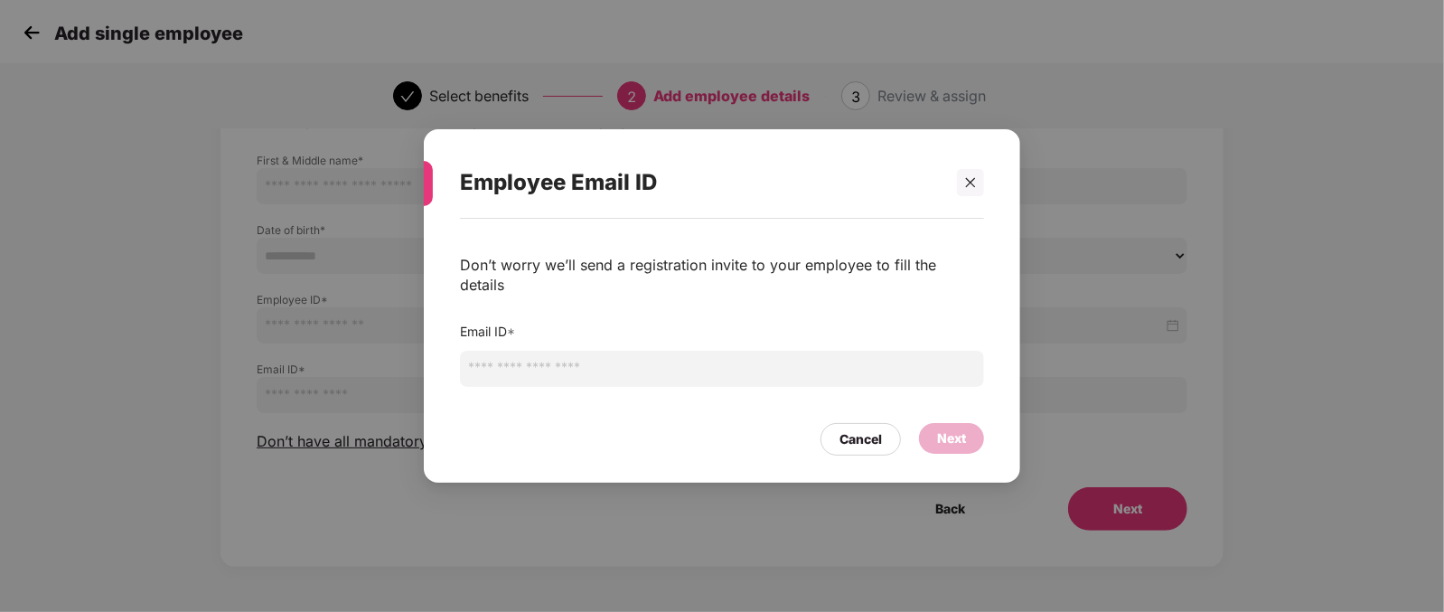
click at [593, 351] on input "email" at bounding box center [722, 369] width 524 height 36
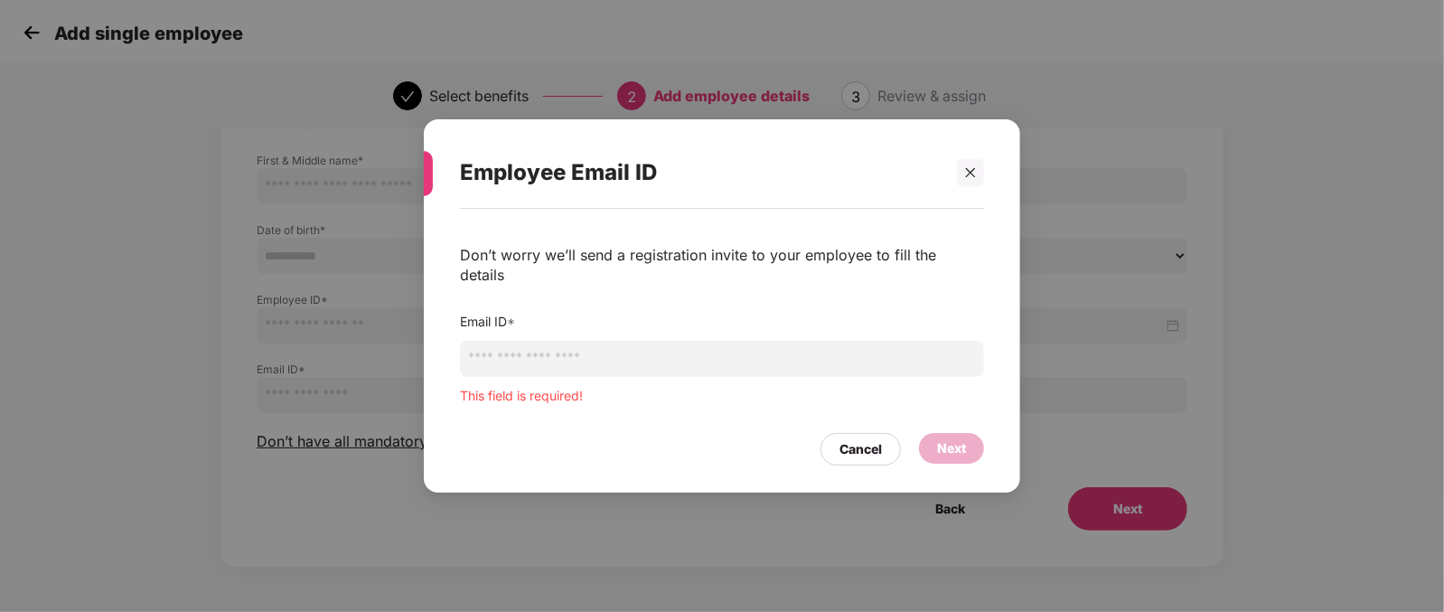
click at [223, 172] on div "Employee Email ID Don’t worry we’ll send a registration invite to your employee…" at bounding box center [722, 306] width 1444 height 612
click at [971, 173] on div at bounding box center [970, 172] width 27 height 27
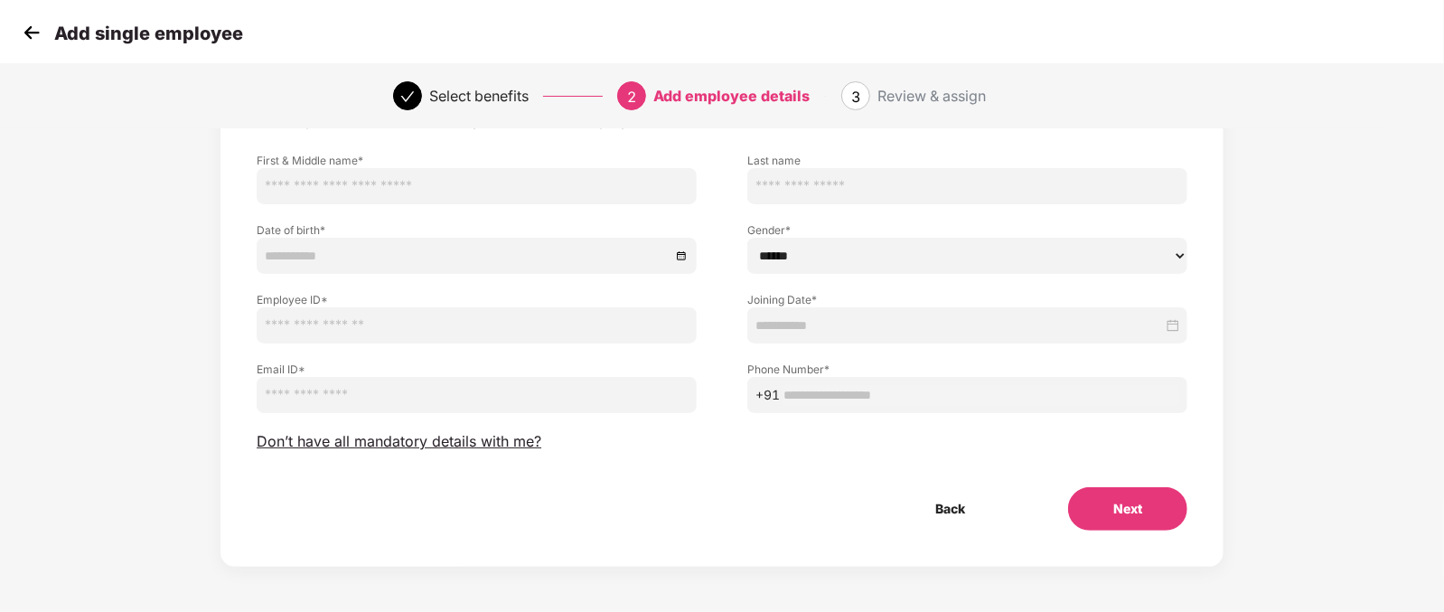
click at [28, 30] on img at bounding box center [31, 32] width 27 height 27
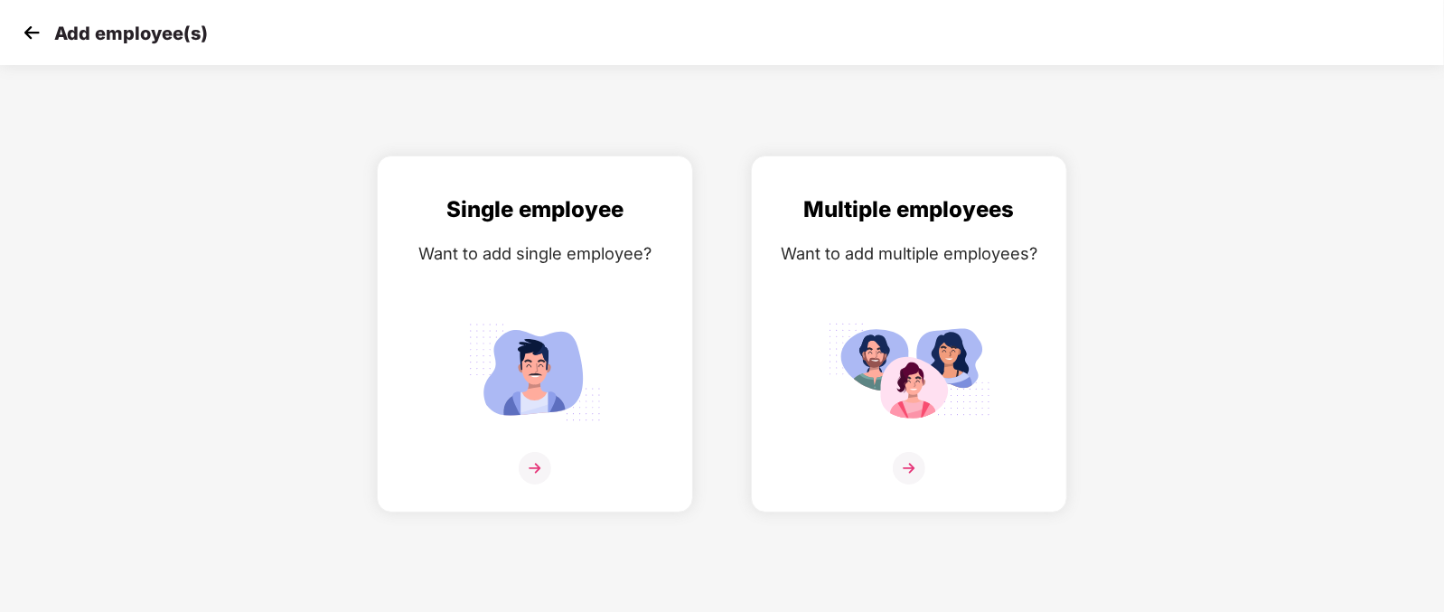
click at [34, 26] on img at bounding box center [31, 32] width 27 height 27
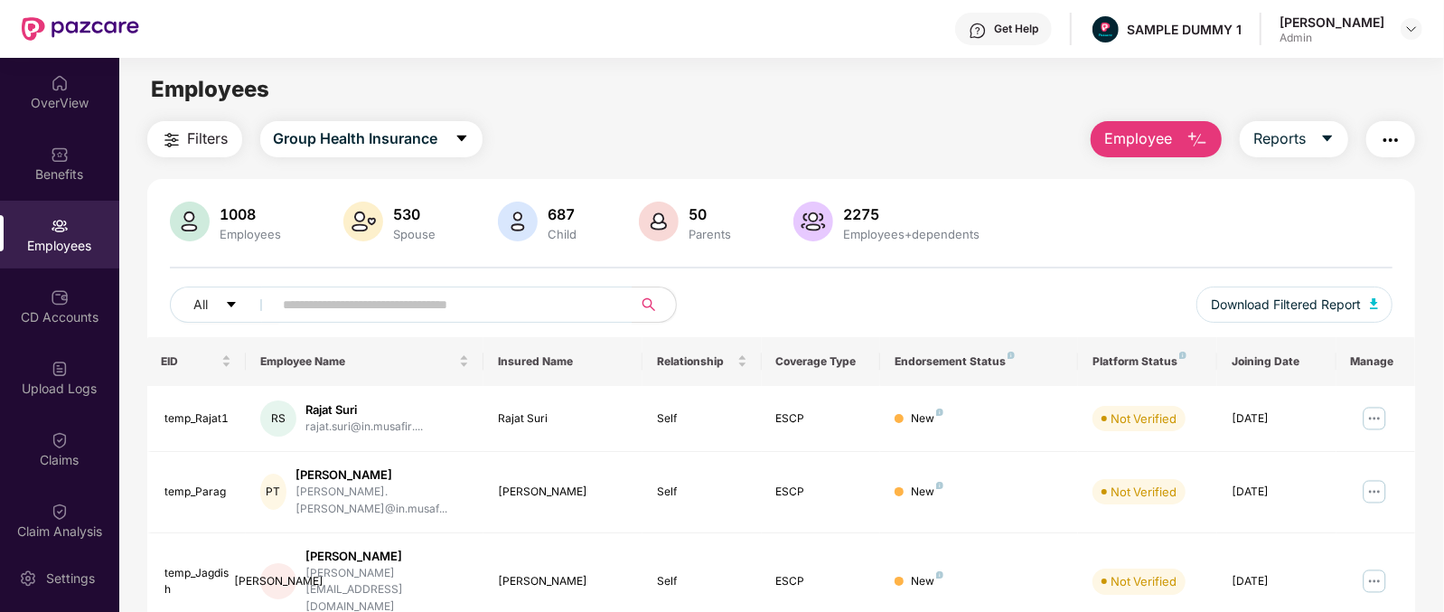
click at [1147, 133] on span "Employee" at bounding box center [1138, 138] width 68 height 23
click at [915, 101] on div "Employees" at bounding box center [781, 89] width 1324 height 34
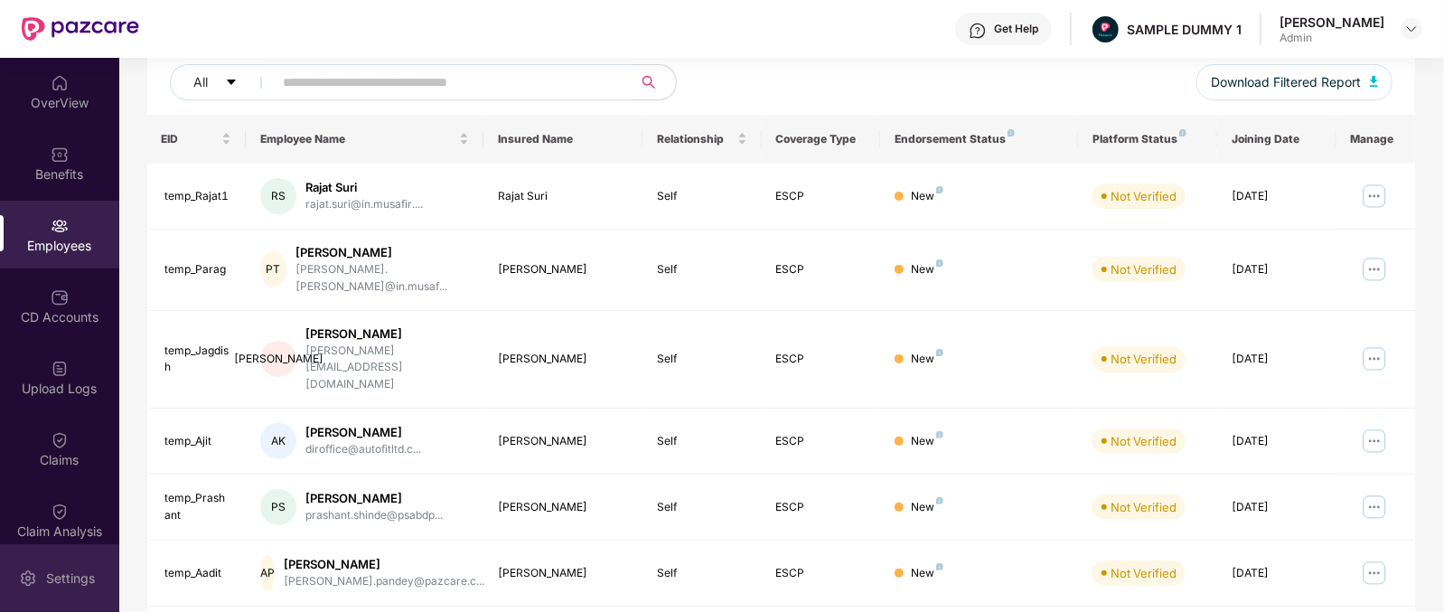
scroll to position [227, 0]
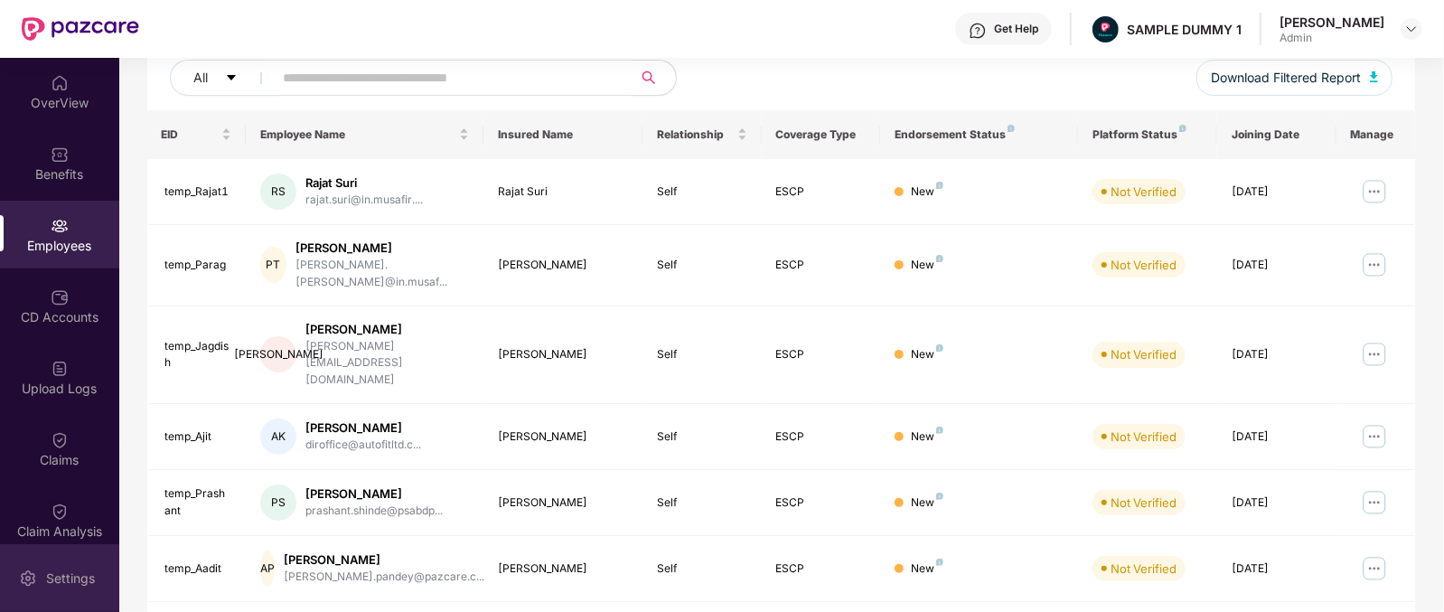
click at [19, 570] on img at bounding box center [28, 578] width 18 height 18
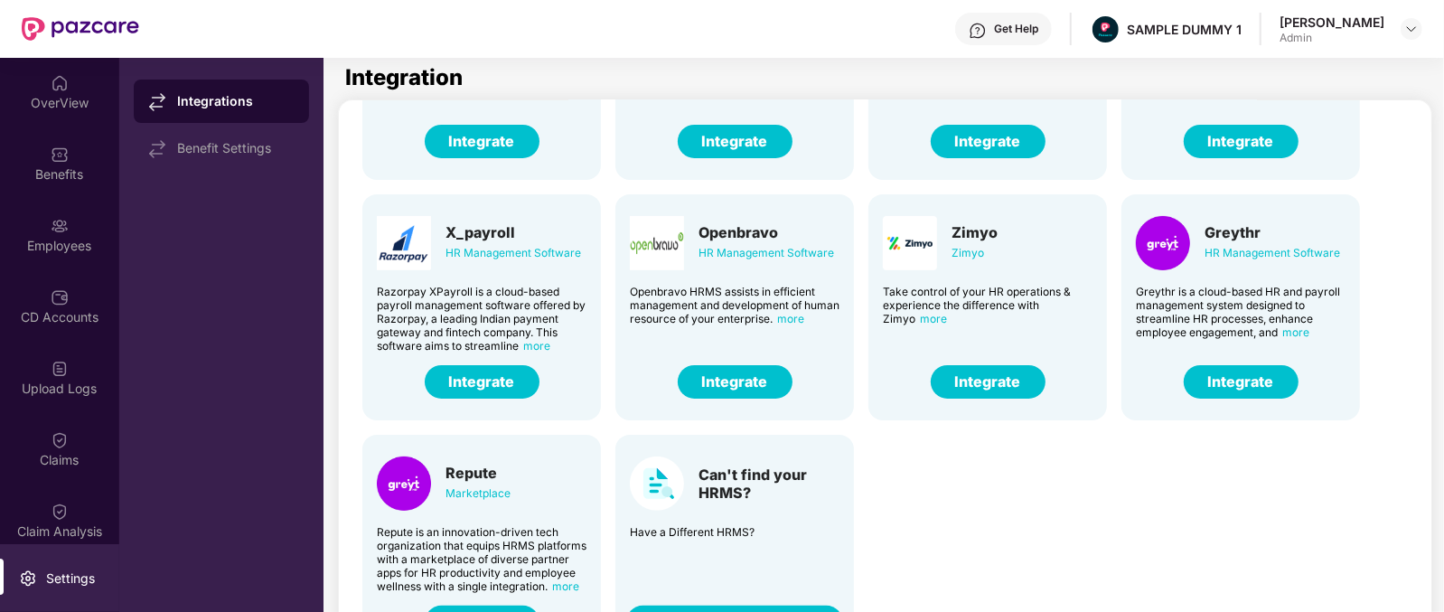
scroll to position [198, 0]
click at [1227, 223] on div "Greythr" at bounding box center [1272, 232] width 136 height 18
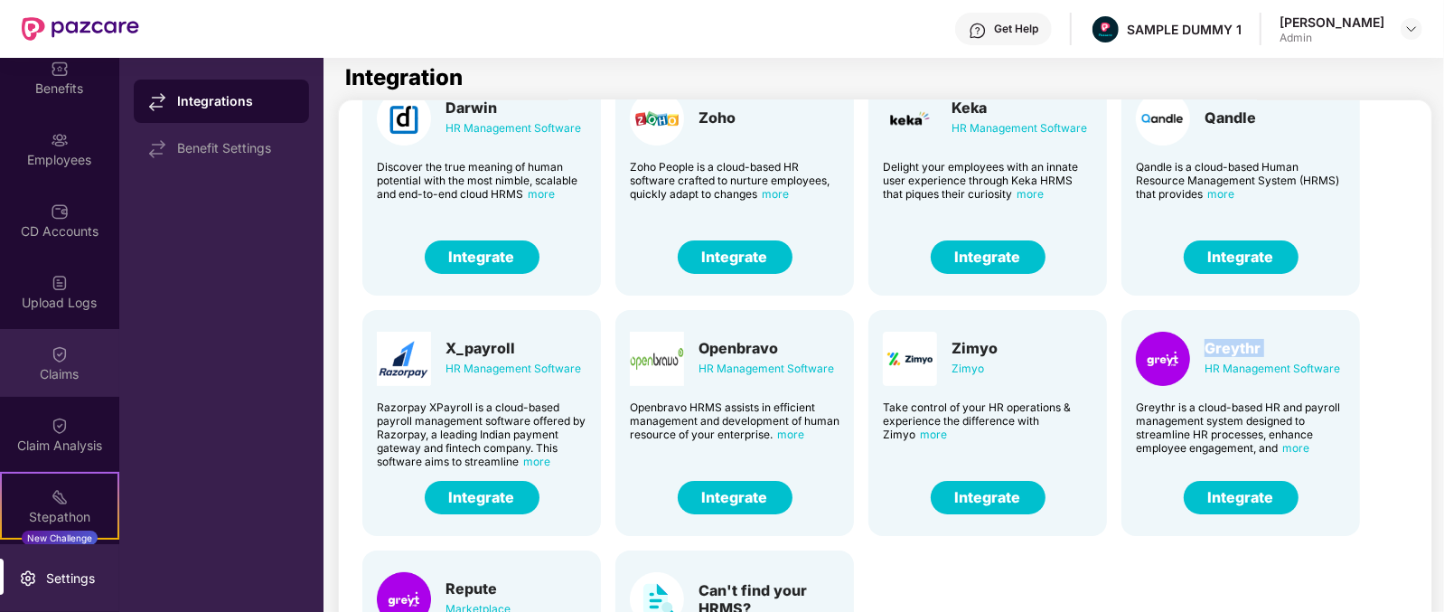
scroll to position [88, 0]
click at [60, 348] on img at bounding box center [60, 352] width 18 height 18
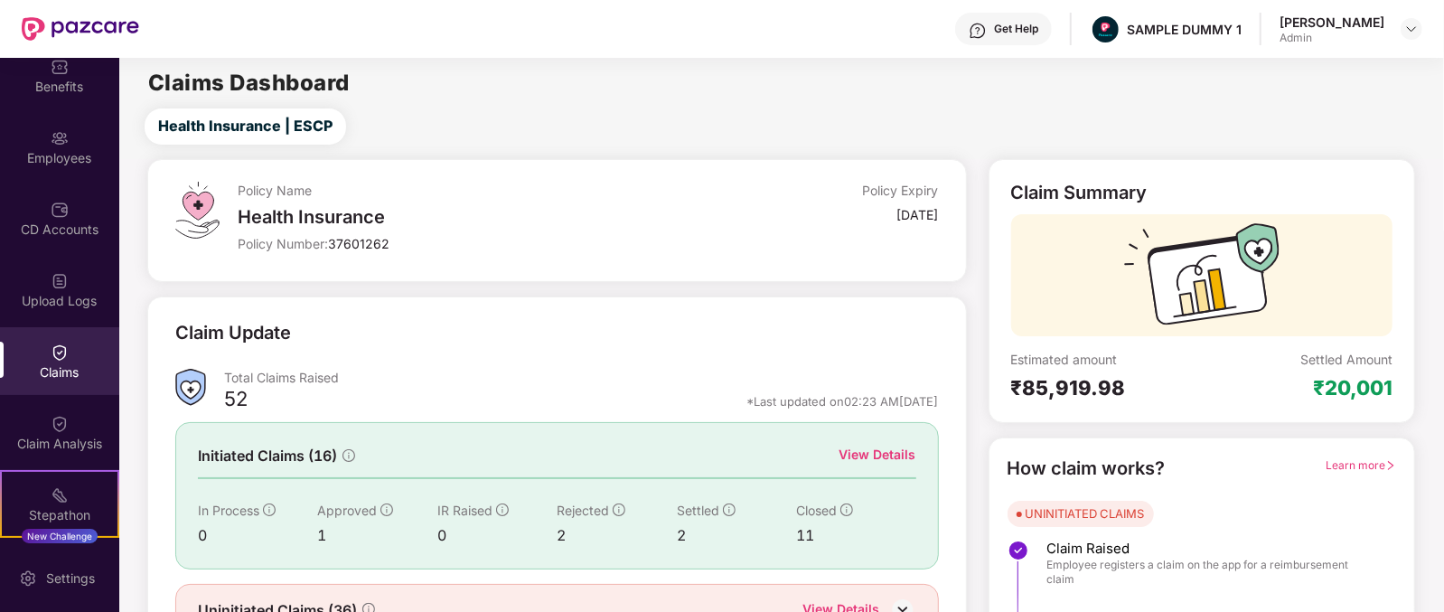
scroll to position [95, 0]
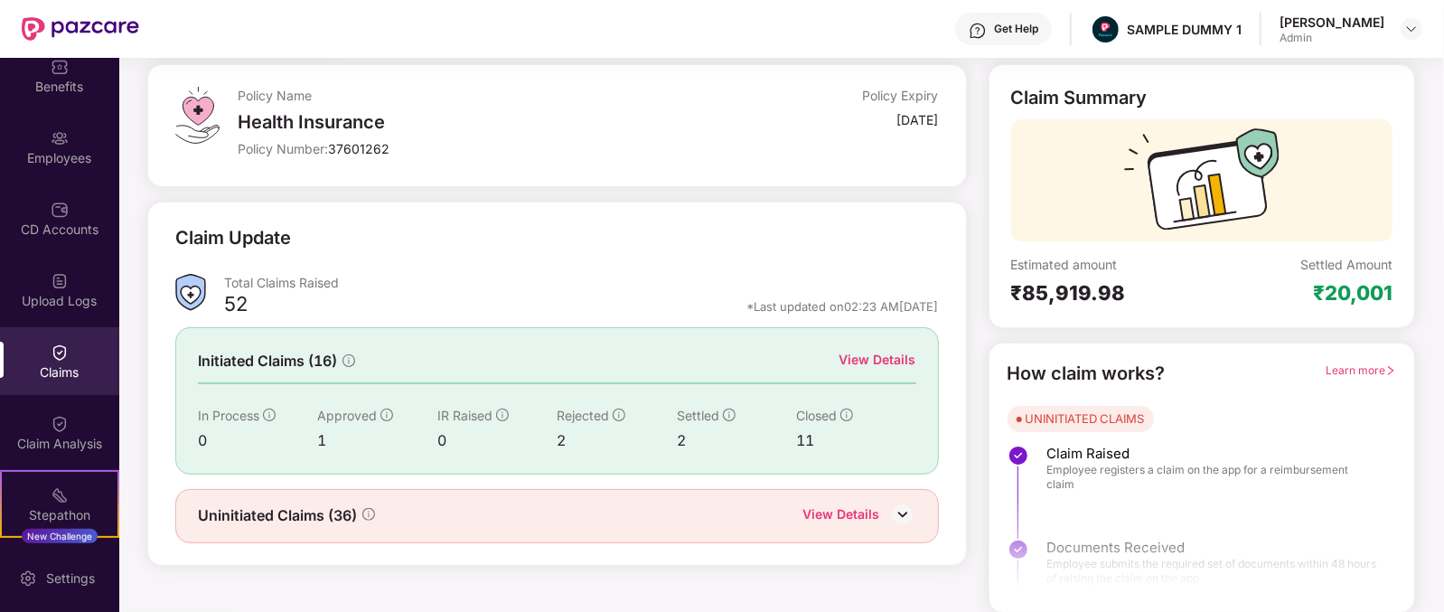
click at [889, 354] on div "View Details" at bounding box center [877, 360] width 77 height 20
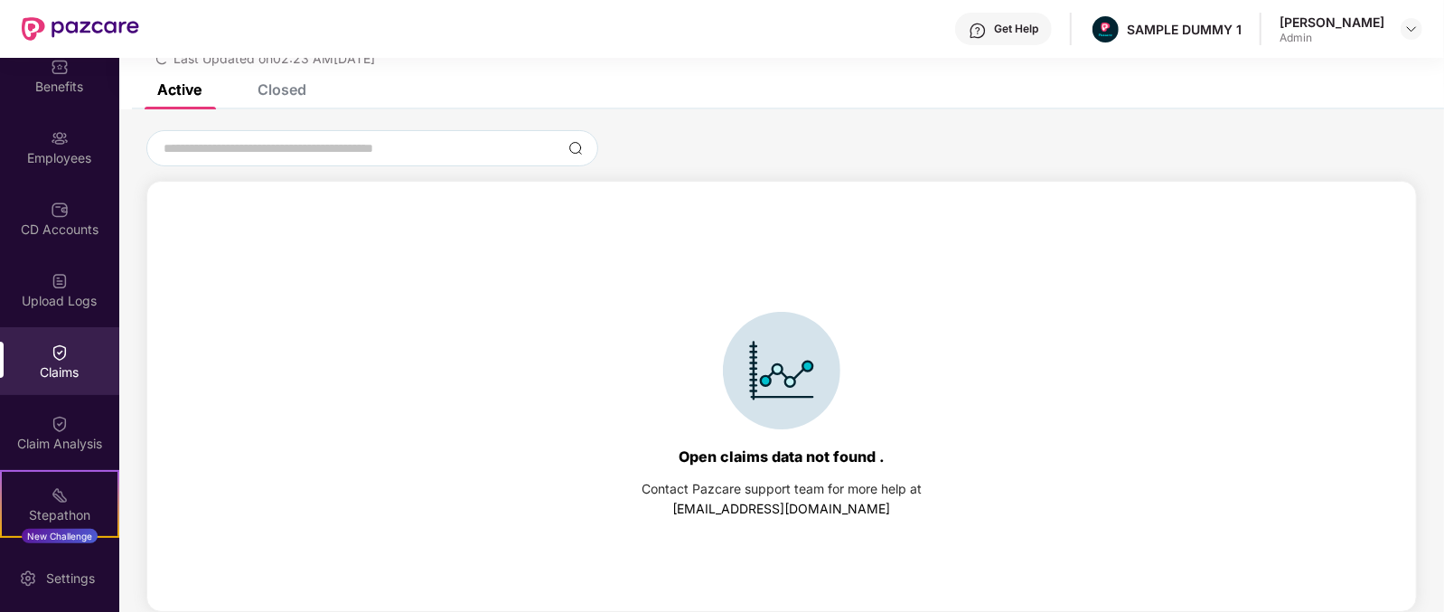
scroll to position [77, 0]
click at [302, 95] on div "Closed" at bounding box center [281, 90] width 49 height 18
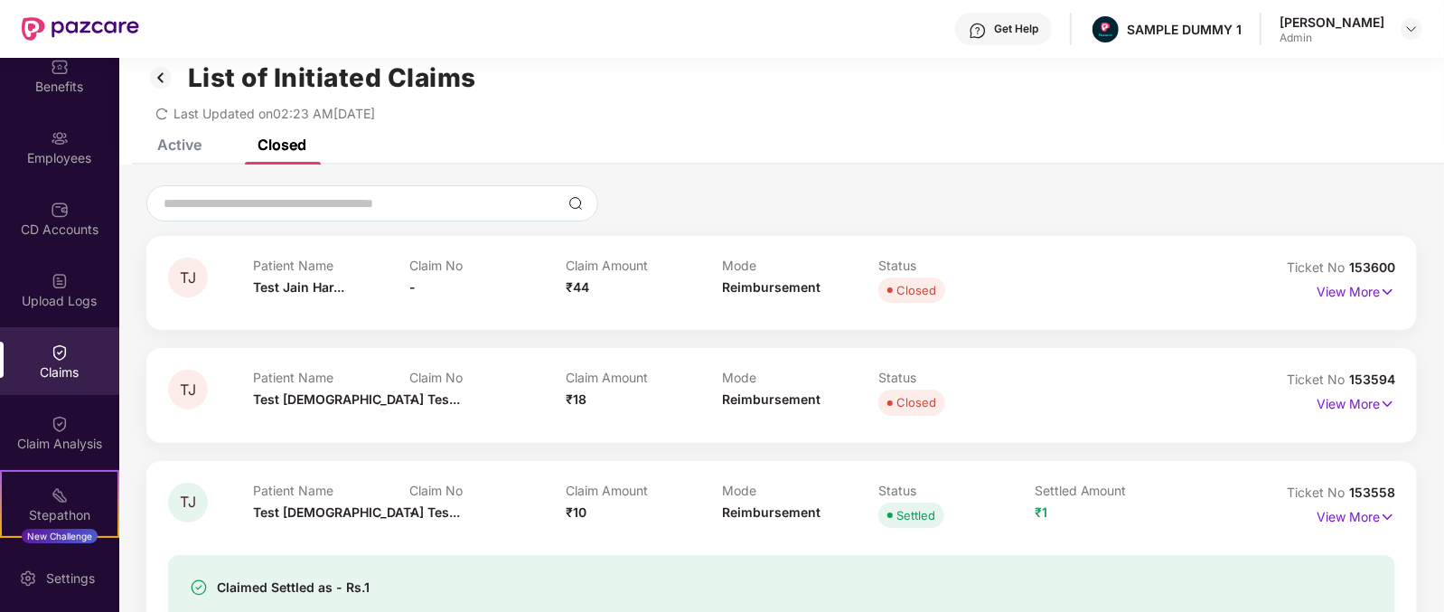
scroll to position [0, 0]
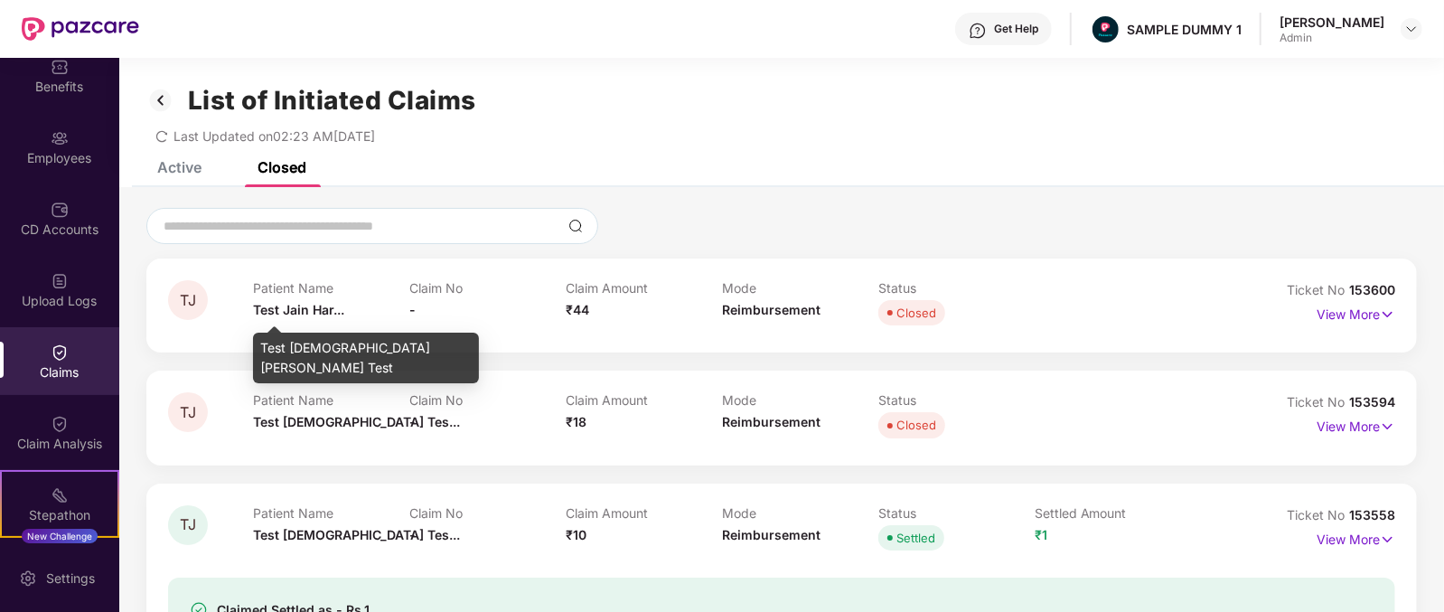
click at [264, 307] on span "Test Jain Har..." at bounding box center [298, 309] width 91 height 15
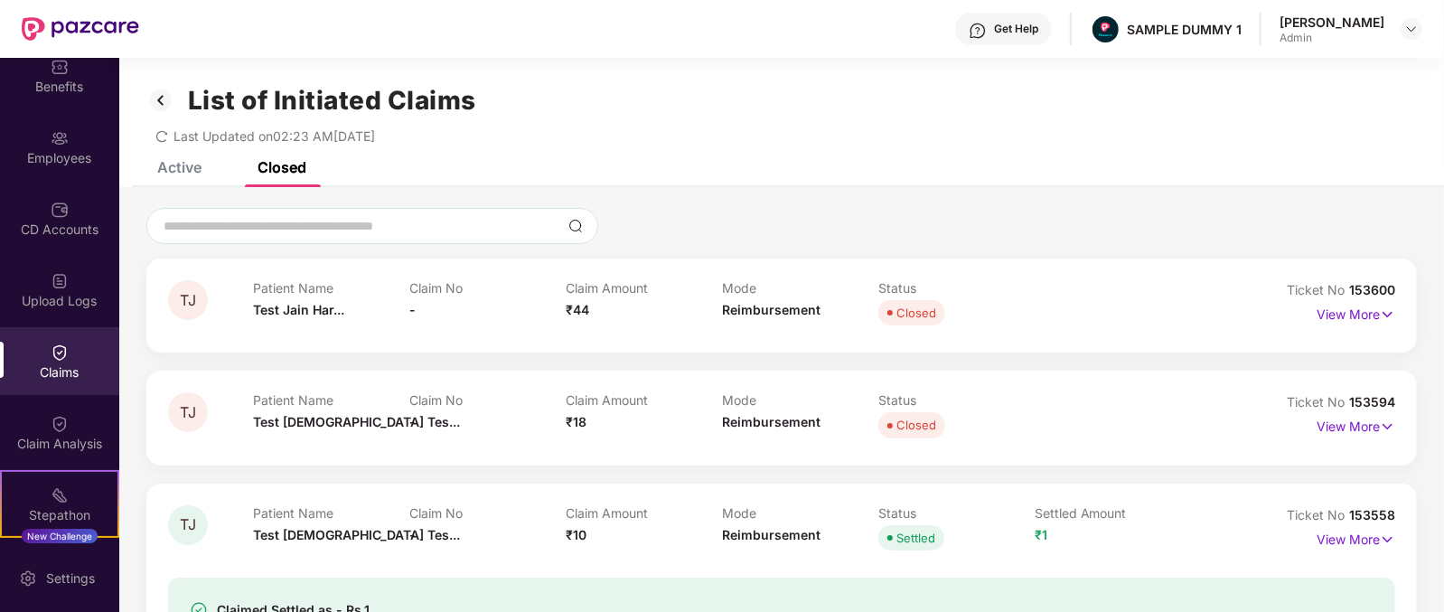
click at [573, 303] on div "Claim Amount ₹44" at bounding box center [644, 305] width 156 height 50
click at [573, 303] on span "₹44" at bounding box center [577, 309] width 23 height 15
click at [770, 318] on div "Mode Reimbursement" at bounding box center [800, 305] width 156 height 50
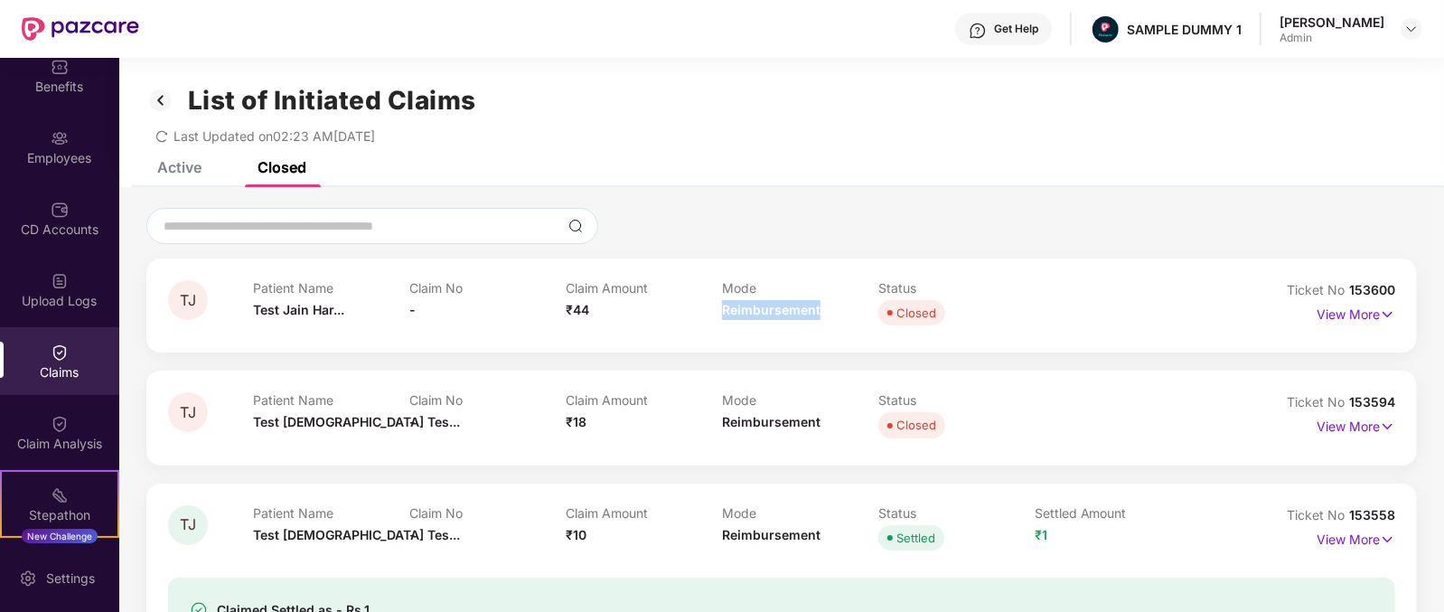
click at [770, 318] on div "Mode Reimbursement" at bounding box center [800, 305] width 156 height 50
click at [1360, 303] on p "View More" at bounding box center [1355, 312] width 79 height 24
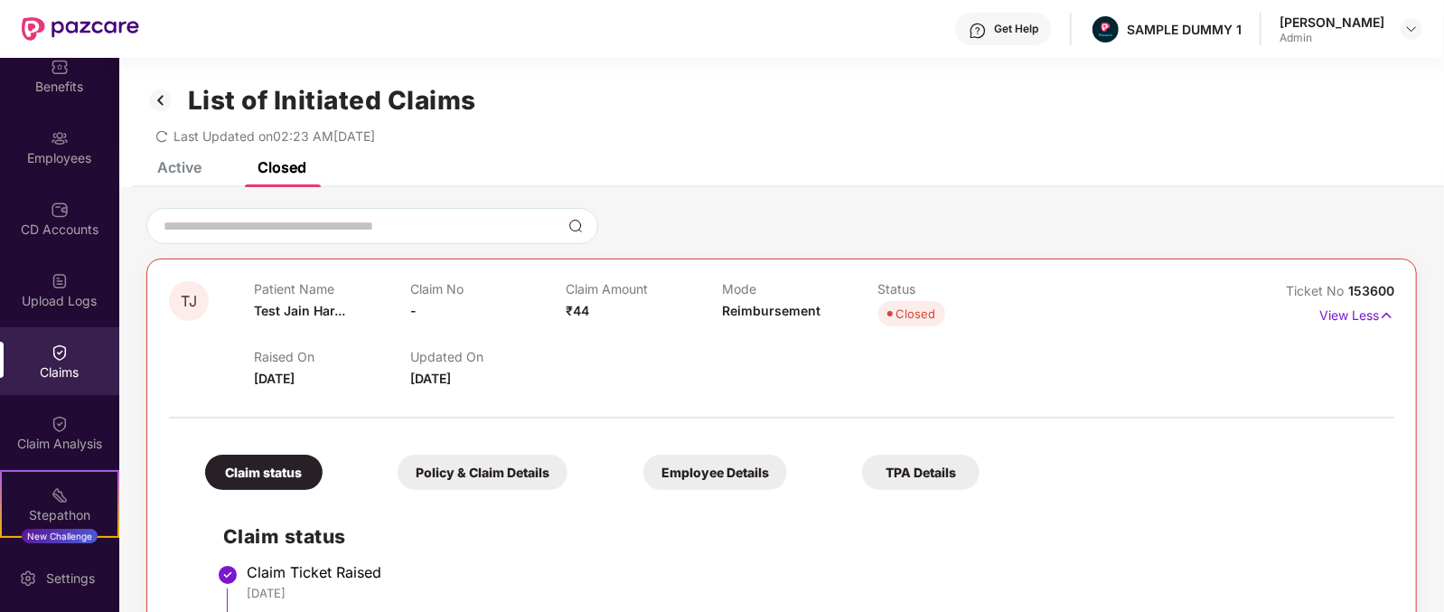
click at [1029, 36] on div "Get Help" at bounding box center [1003, 29] width 97 height 33
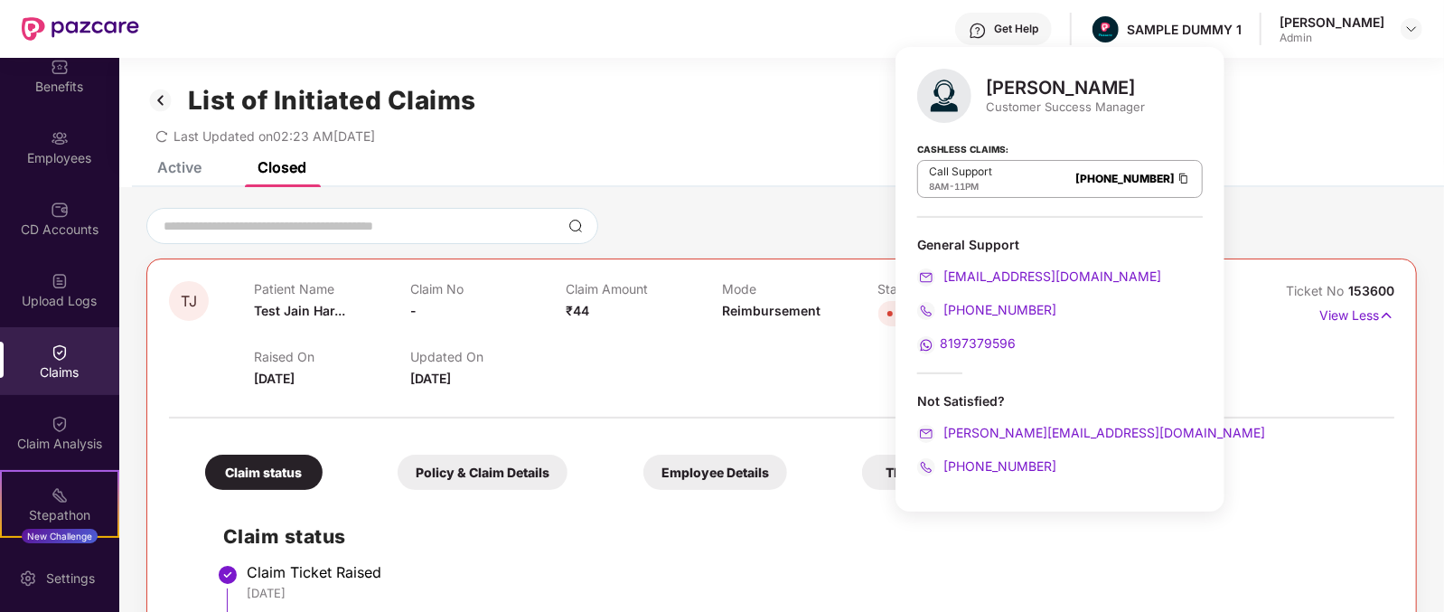
click at [1016, 86] on div "[PERSON_NAME]" at bounding box center [1065, 88] width 159 height 22
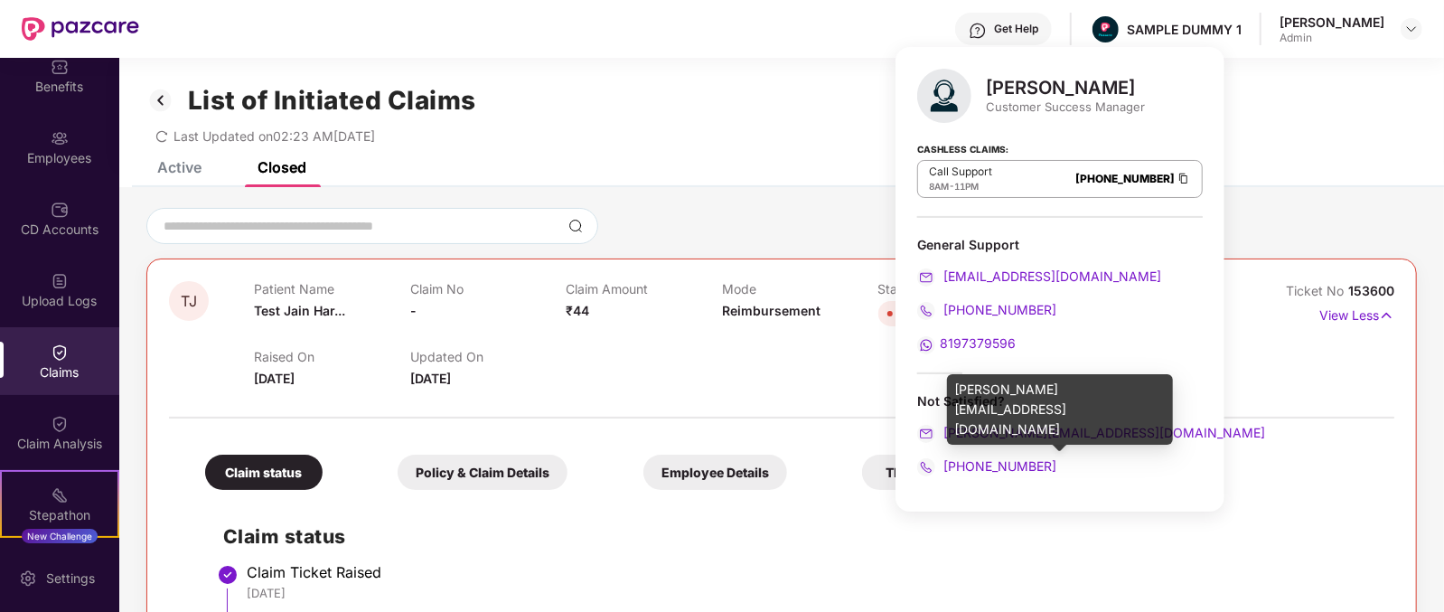
click at [1114, 431] on div "[PERSON_NAME][EMAIL_ADDRESS][DOMAIN_NAME]" at bounding box center [1059, 433] width 285 height 20
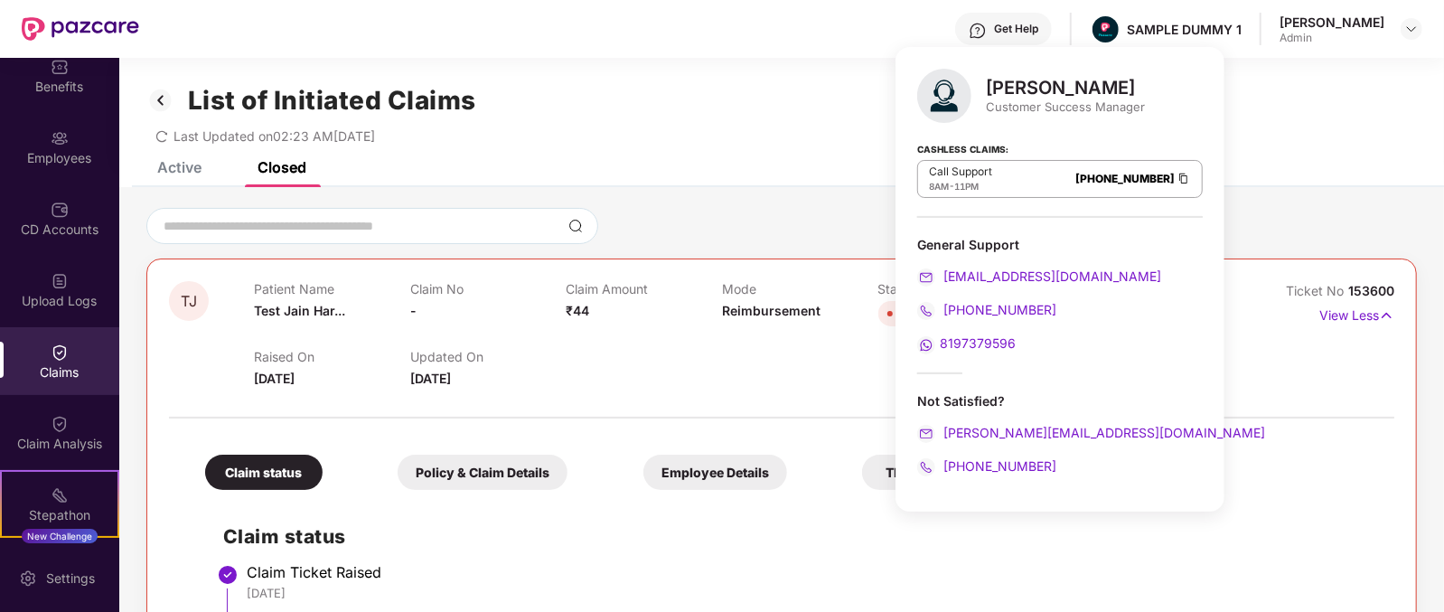
click at [1067, 472] on div "[PHONE_NUMBER]" at bounding box center [1059, 466] width 285 height 20
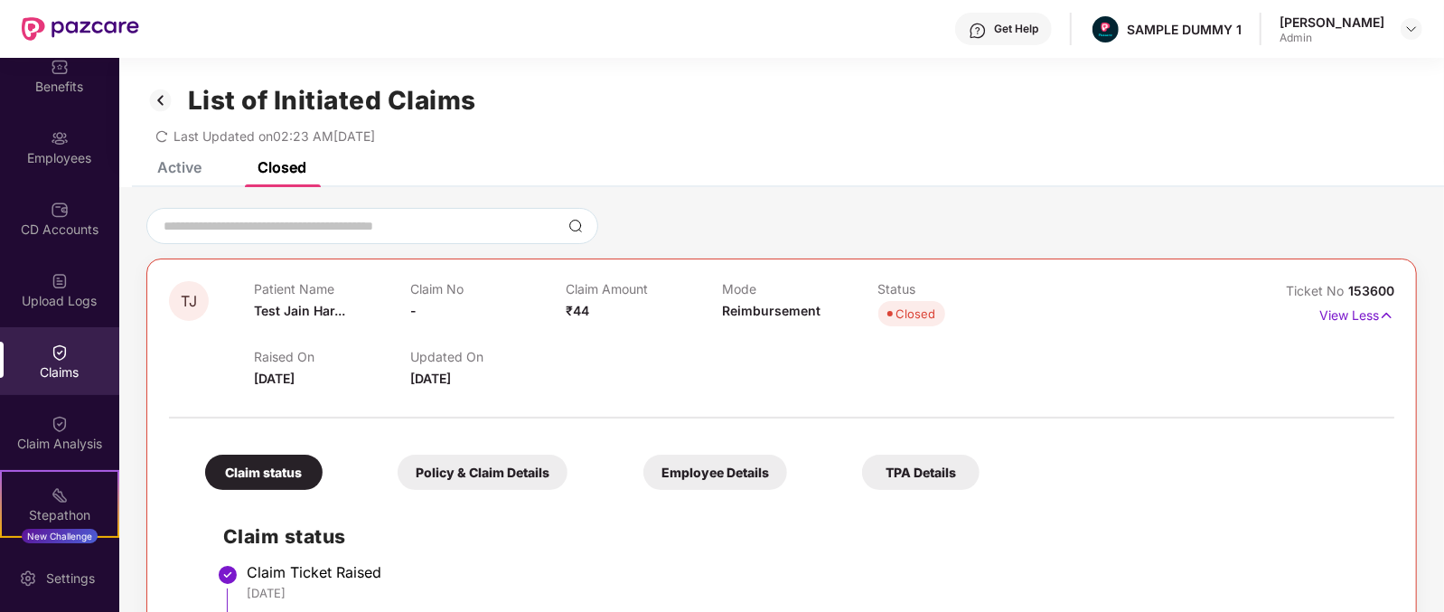
click at [813, 214] on div at bounding box center [781, 226] width 1270 height 36
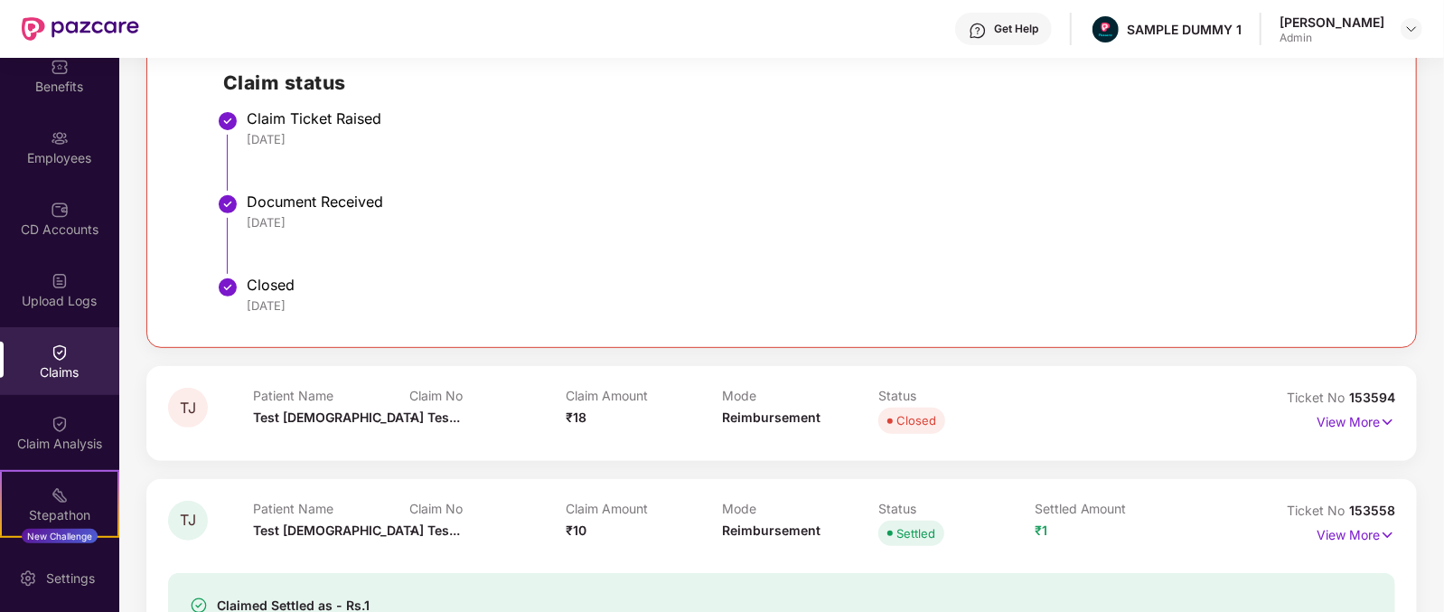
scroll to position [308, 0]
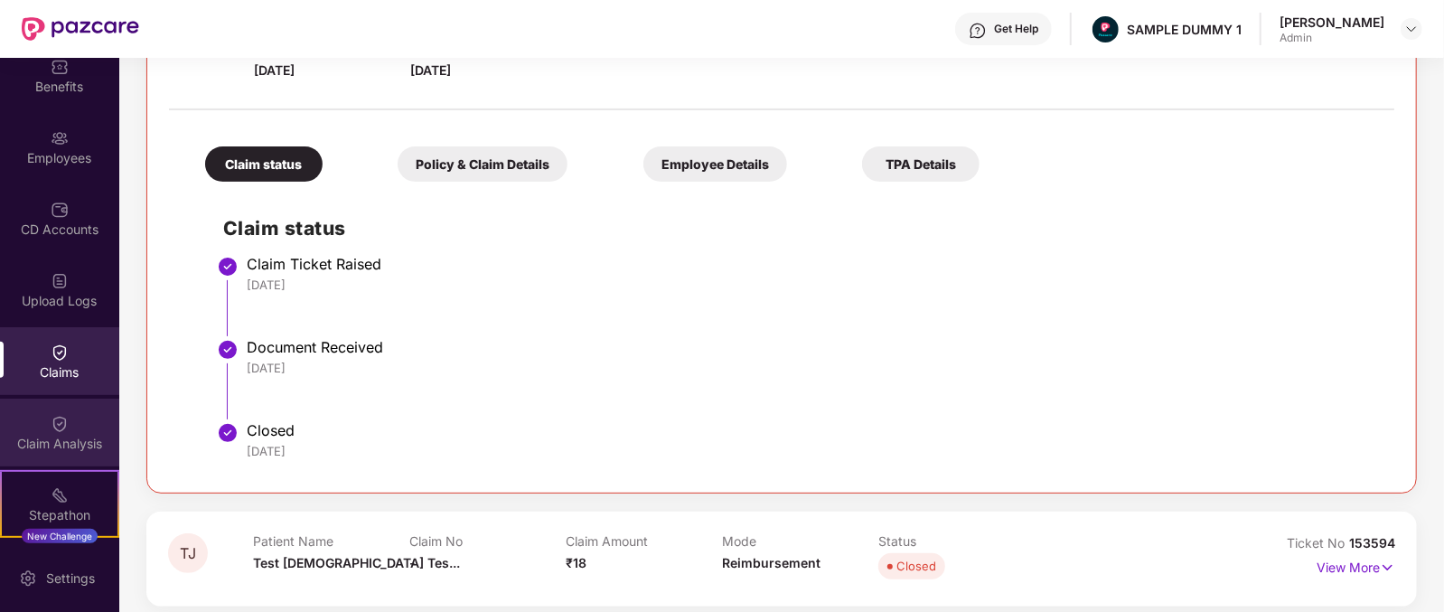
click at [51, 425] on img at bounding box center [60, 424] width 18 height 18
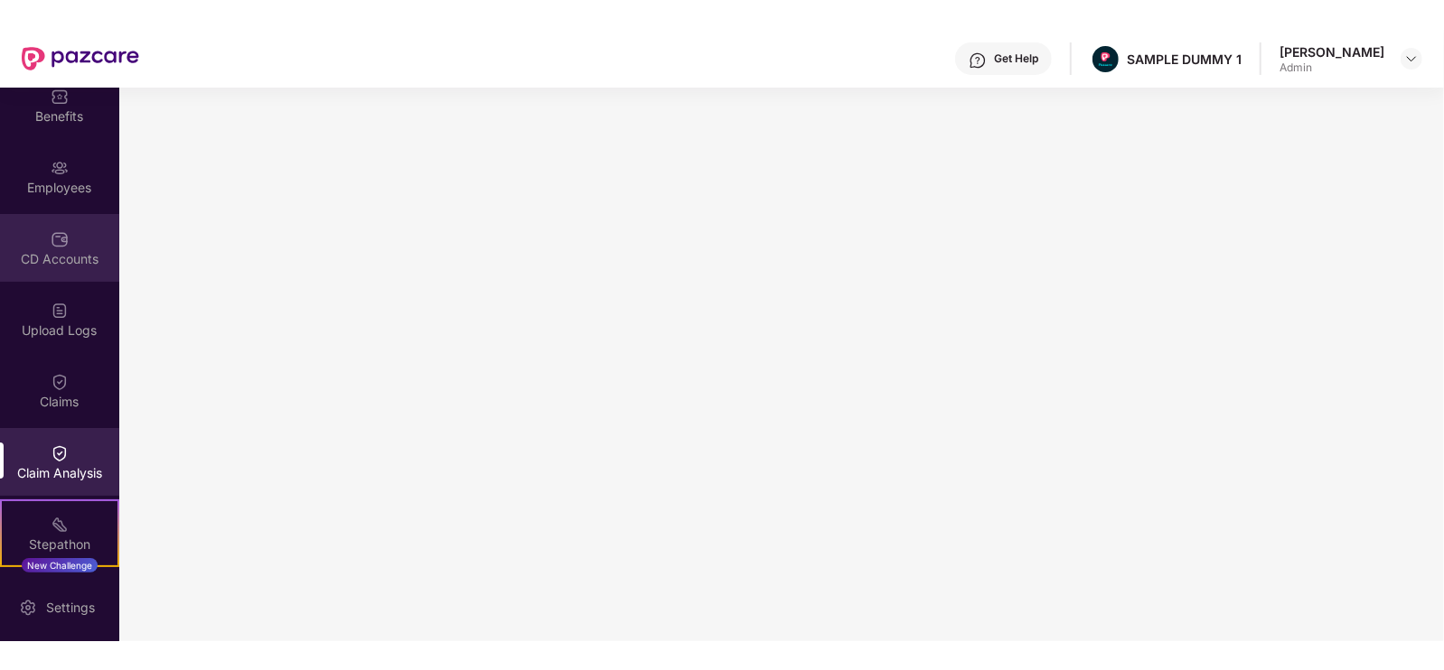
scroll to position [5, 0]
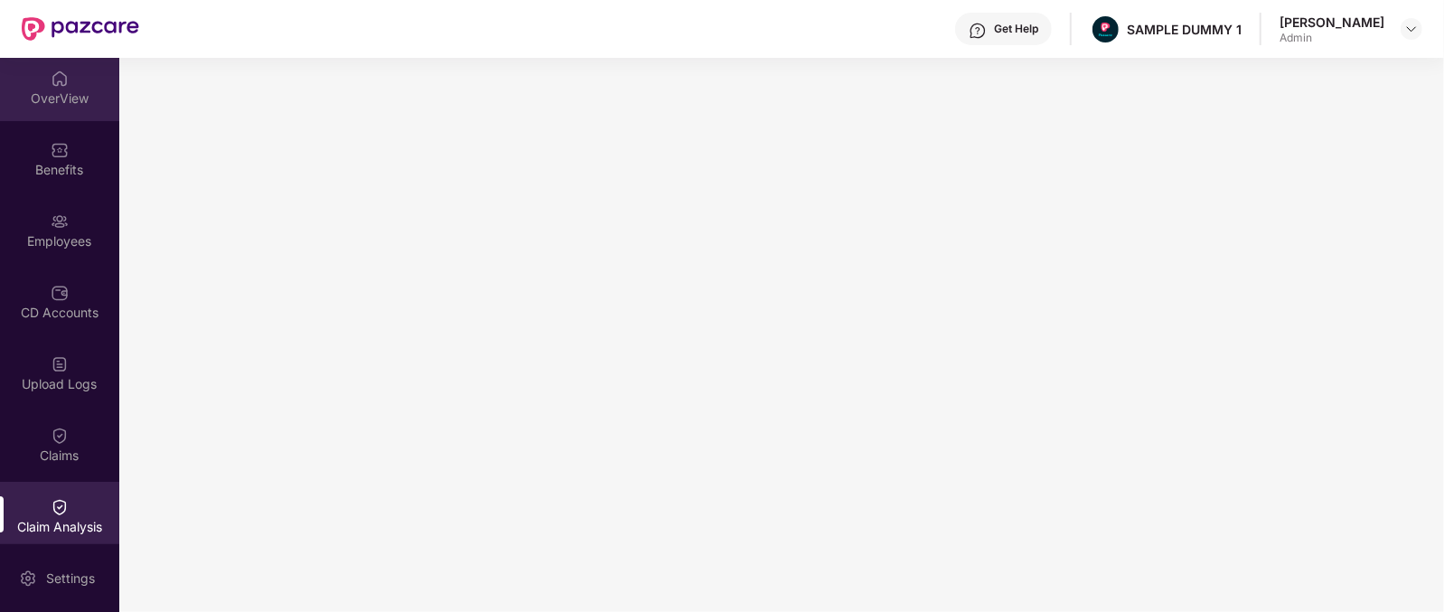
click at [51, 74] on img at bounding box center [60, 79] width 18 height 18
